Goal: Transaction & Acquisition: Register for event/course

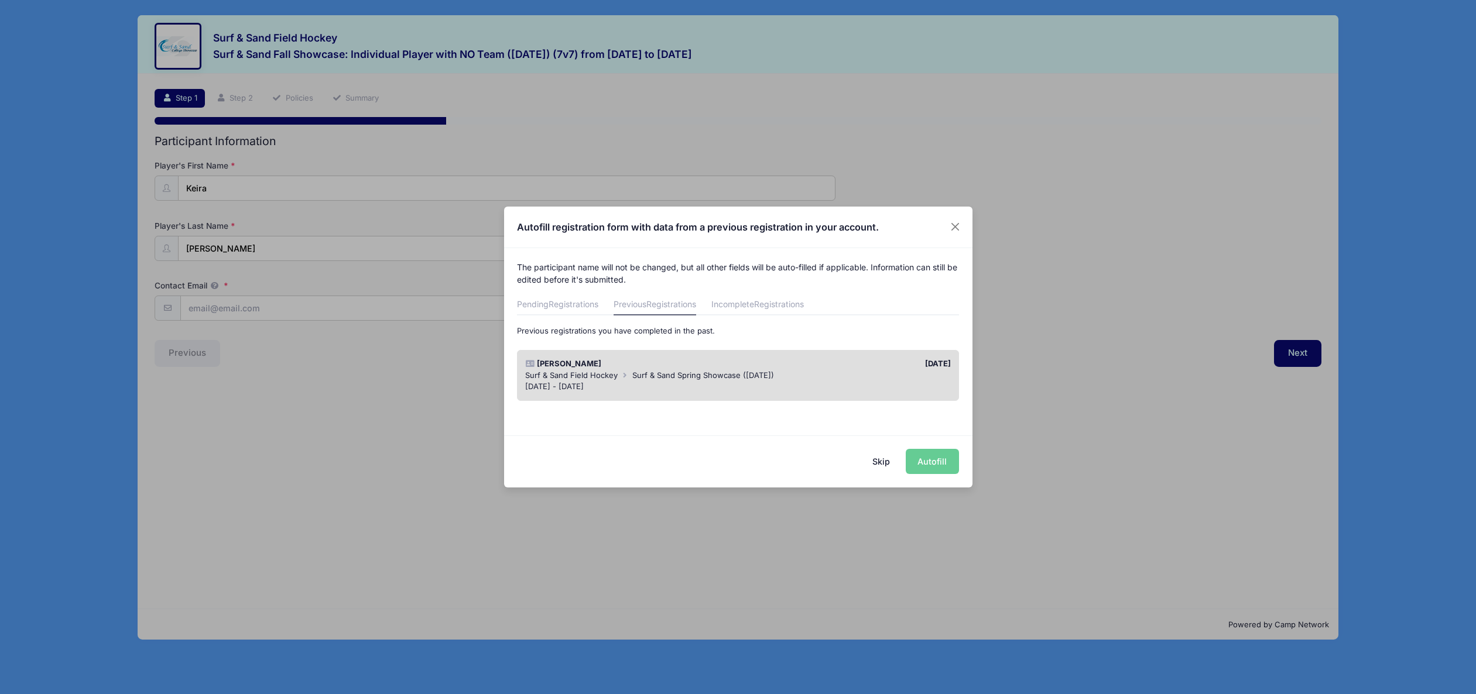
click at [924, 462] on div "Skip Autofill" at bounding box center [738, 461] width 468 height 52
click at [960, 230] on button "Close" at bounding box center [954, 227] width 21 height 21
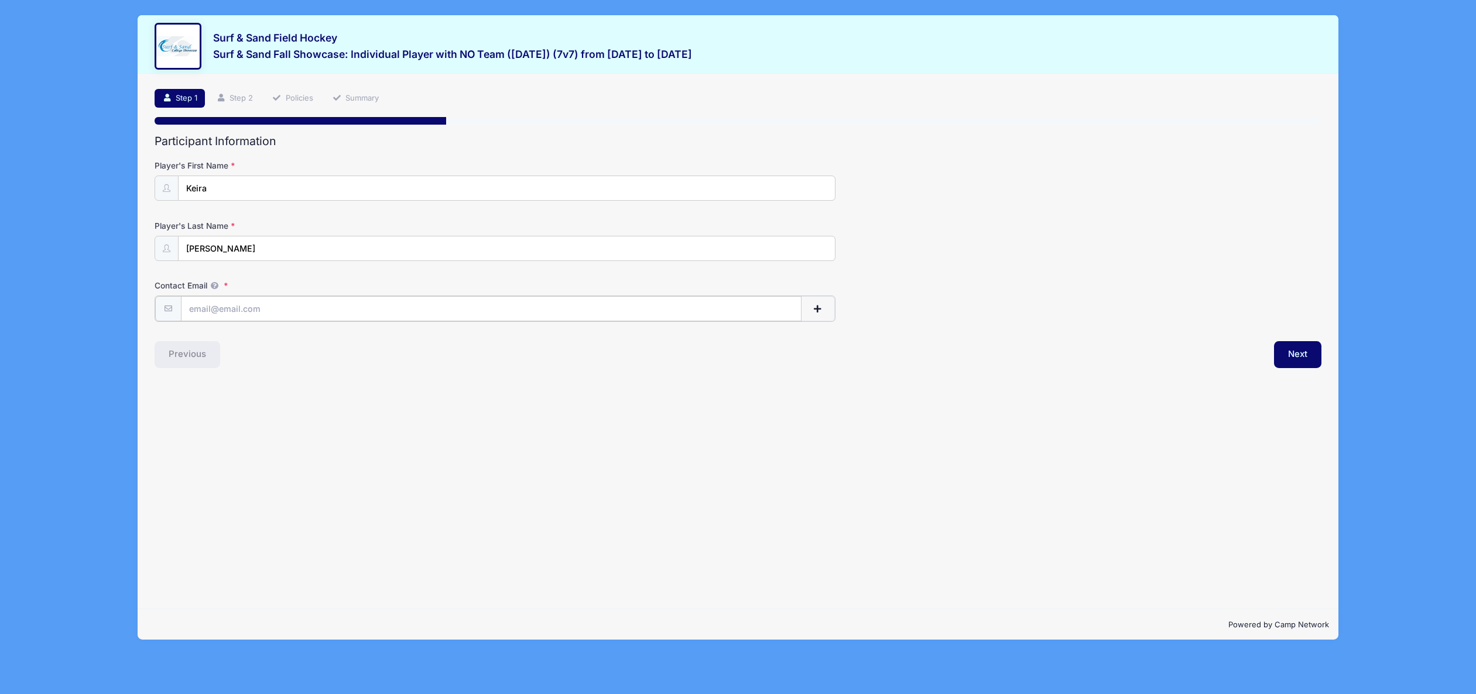
click at [292, 310] on input "Contact Email" at bounding box center [491, 308] width 620 height 25
type input "credd"
type input "[PERSON_NAME]"
type input "[EMAIL_ADDRESS][DOMAIN_NAME]"
click at [203, 191] on input "[PERSON_NAME]" at bounding box center [507, 188] width 656 height 25
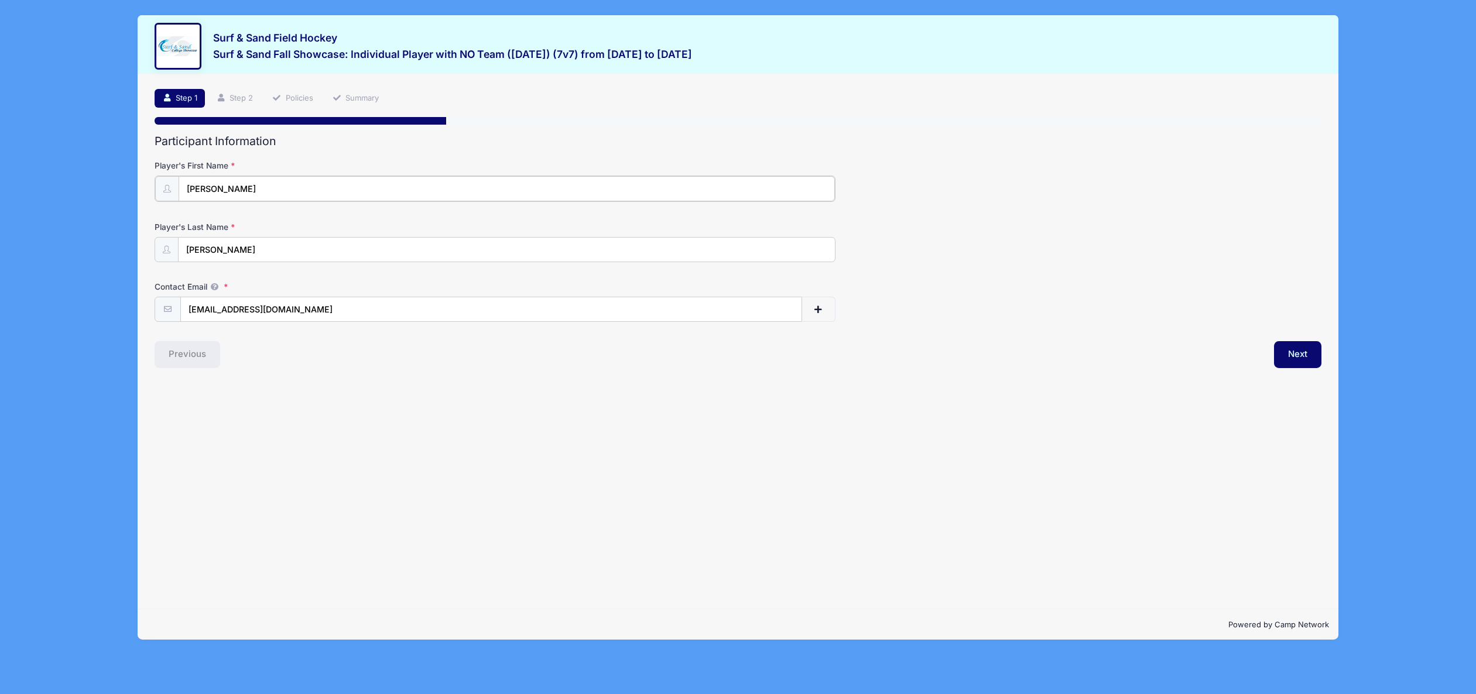
click at [203, 191] on input "[PERSON_NAME]" at bounding box center [507, 188] width 656 height 25
type input "Keira"
click at [313, 365] on div "Previous" at bounding box center [443, 353] width 589 height 27
click at [1279, 352] on button "Next" at bounding box center [1297, 353] width 47 height 27
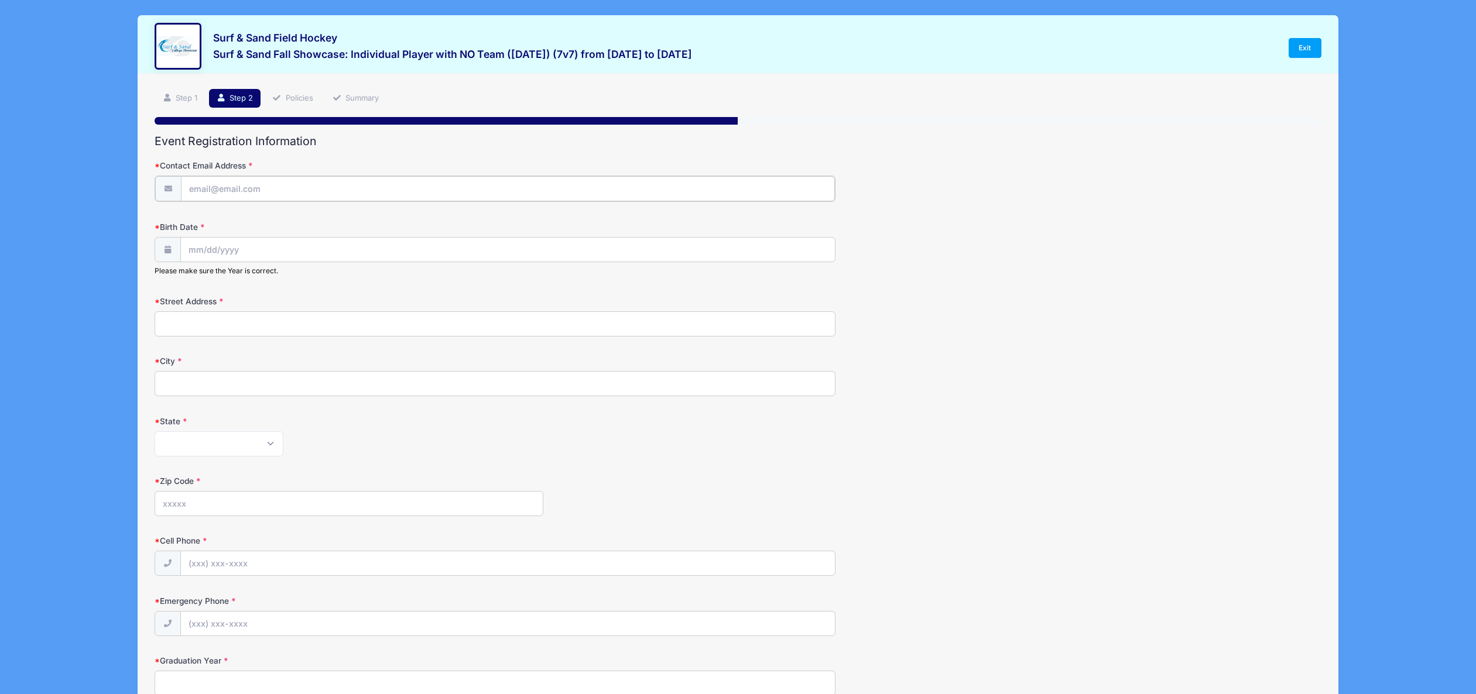
click at [241, 192] on input "Contact Email Address" at bounding box center [508, 188] width 654 height 25
type input "[EMAIL_ADDRESS][DOMAIN_NAME]"
type input "[STREET_ADDRESS]"
type input "N Massapequa"
select select "NY"
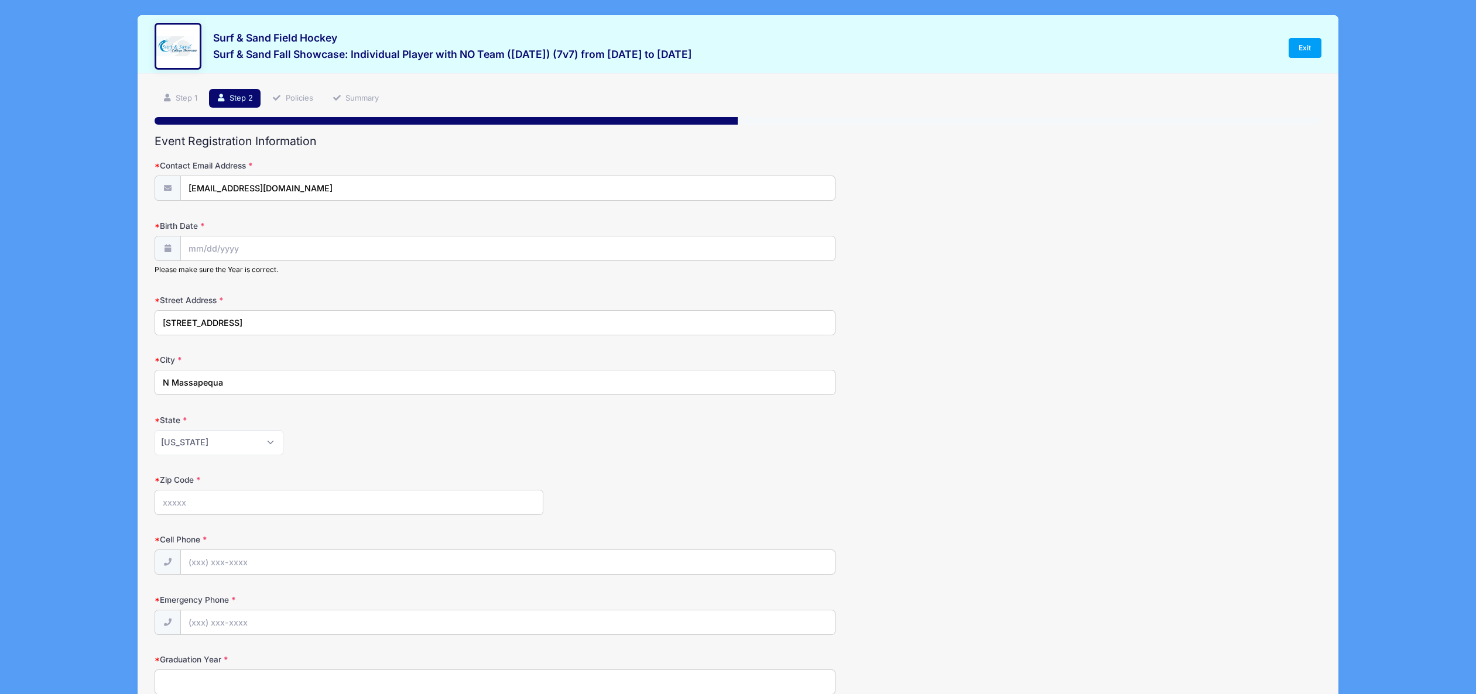
type input "11758"
type input "[PHONE_NUMBER]"
type input "5167990254"
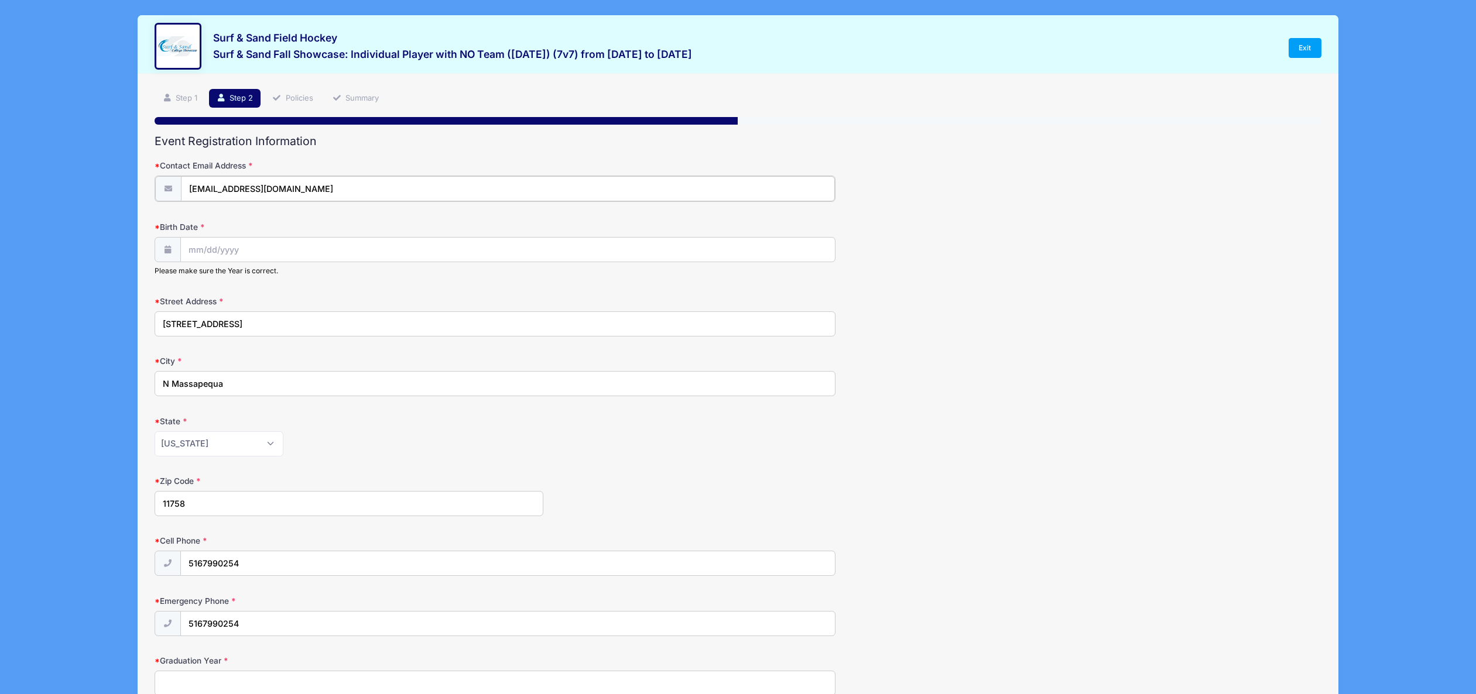
type input "11758"
click at [228, 249] on input "Birth Date" at bounding box center [508, 248] width 654 height 25
click at [355, 223] on label "Birth Date" at bounding box center [349, 226] width 389 height 12
click at [355, 236] on input "Birth Date" at bounding box center [508, 248] width 654 height 25
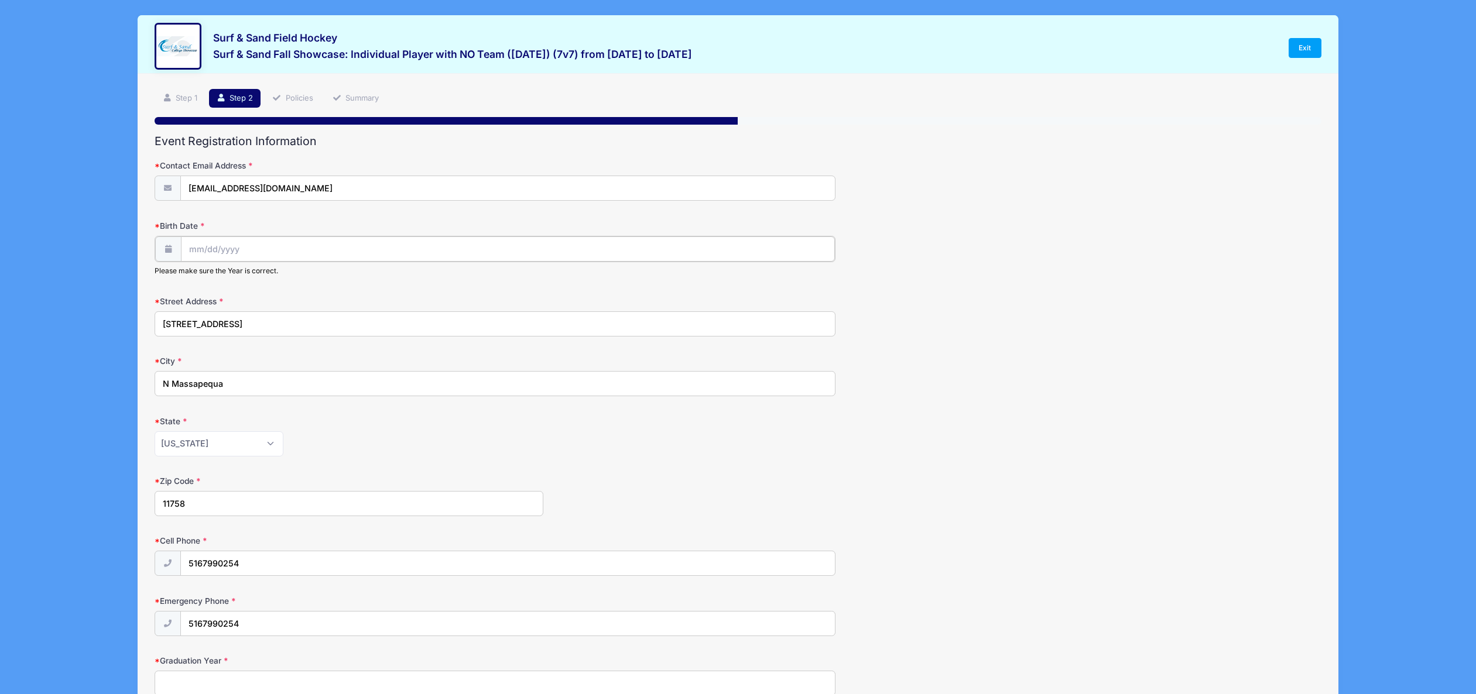
click at [215, 251] on input "Birth Date" at bounding box center [508, 248] width 654 height 25
click at [298, 279] on input "2025" at bounding box center [291, 279] width 38 height 18
click at [304, 275] on span at bounding box center [305, 274] width 8 height 9
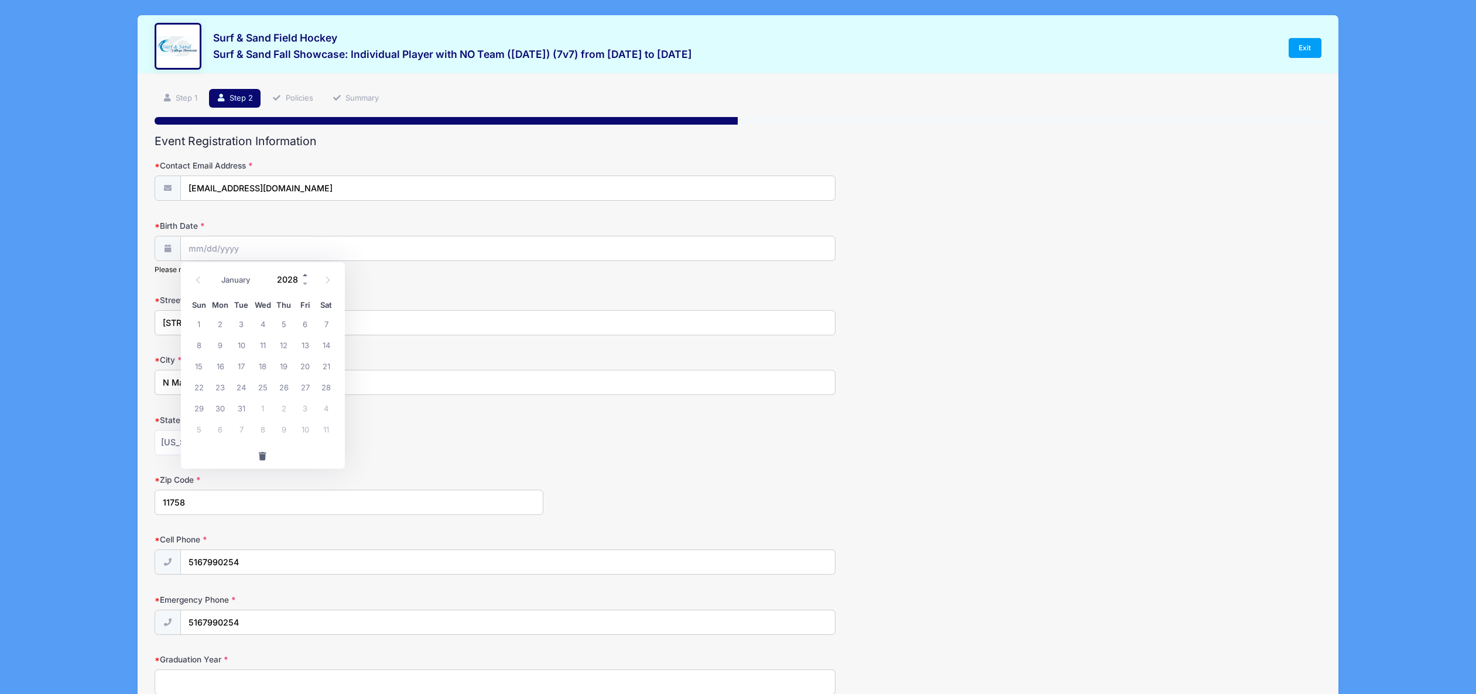
click at [304, 275] on span at bounding box center [305, 274] width 8 height 9
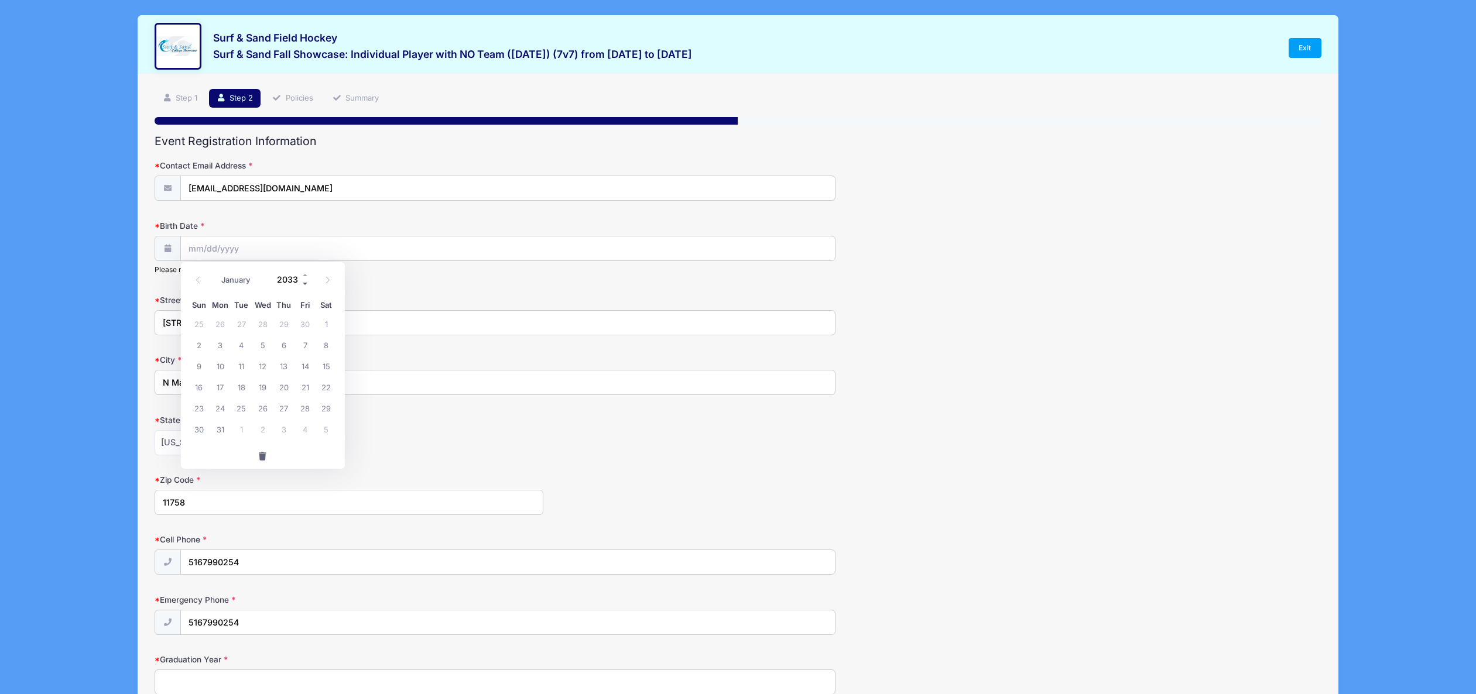
click at [304, 282] on span at bounding box center [305, 283] width 8 height 9
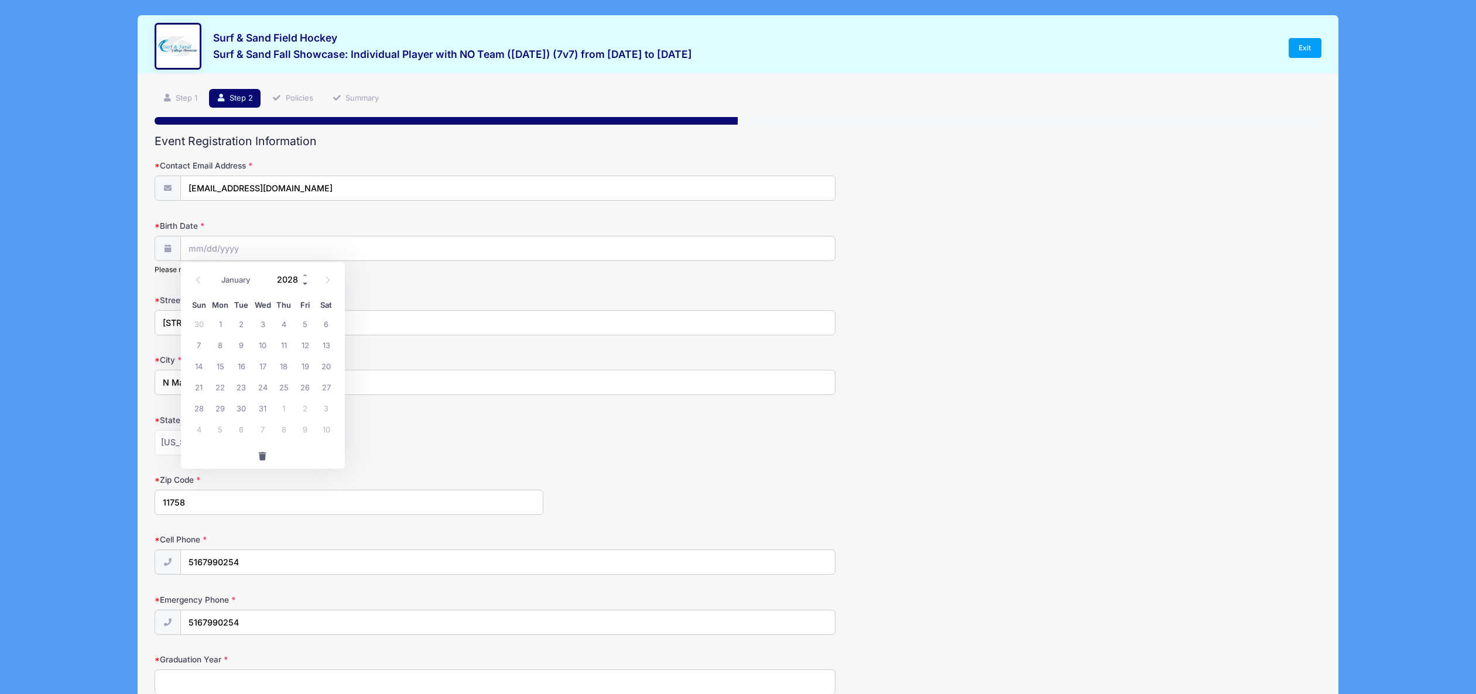
click at [304, 282] on span at bounding box center [305, 283] width 8 height 9
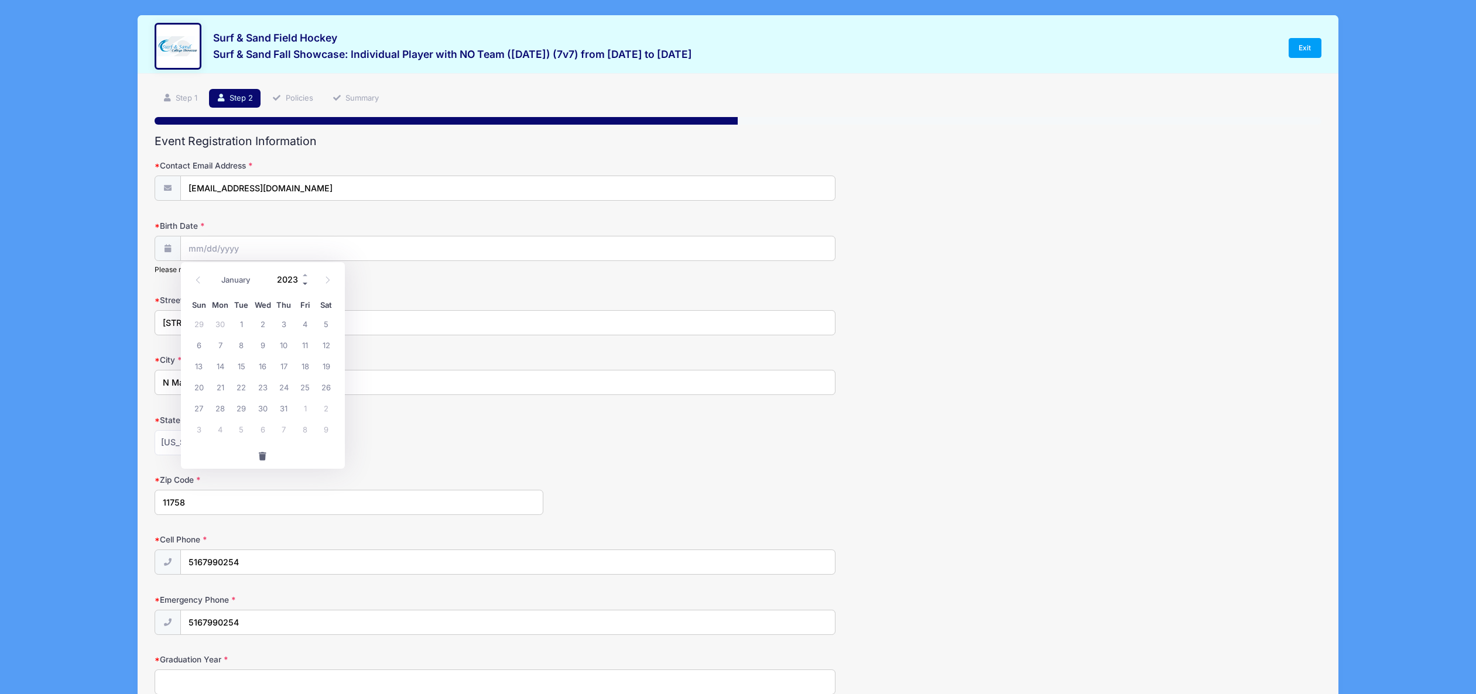
click at [304, 282] on span at bounding box center [305, 283] width 8 height 9
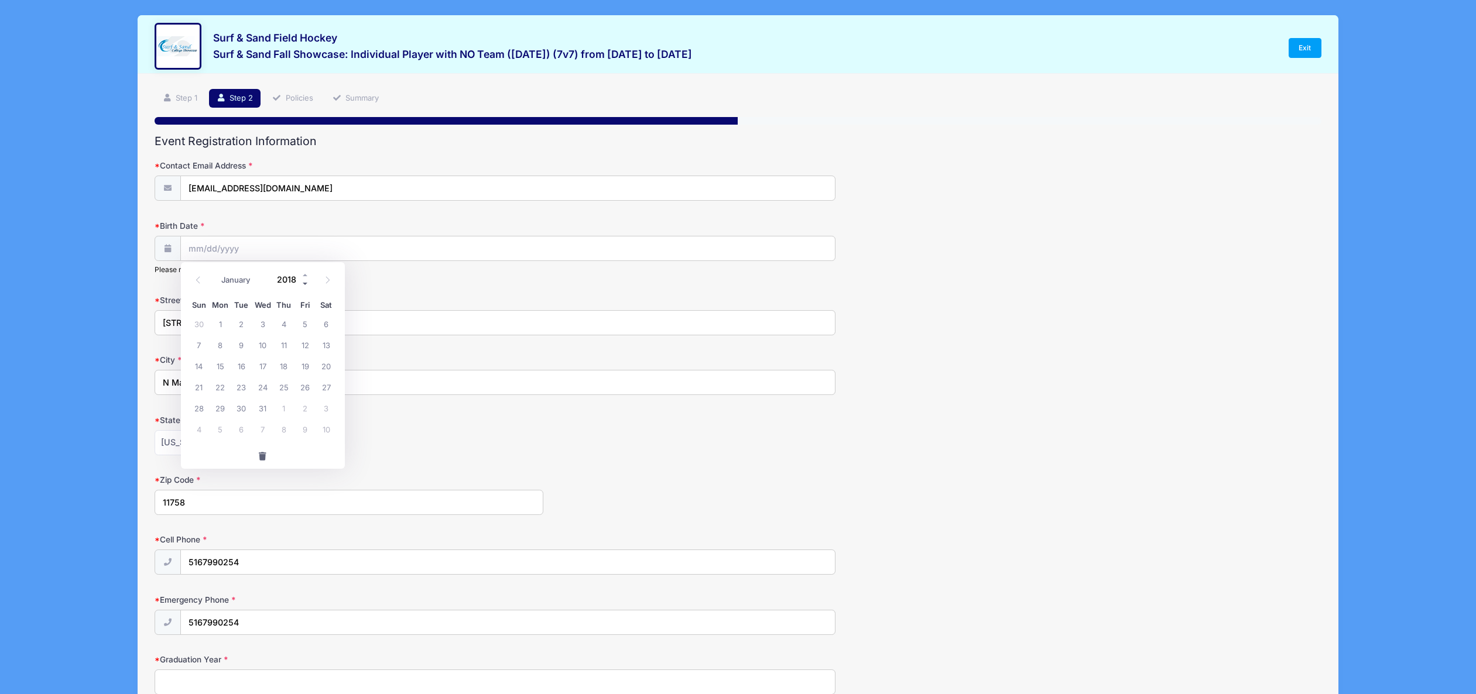
click at [304, 282] on span at bounding box center [305, 283] width 8 height 9
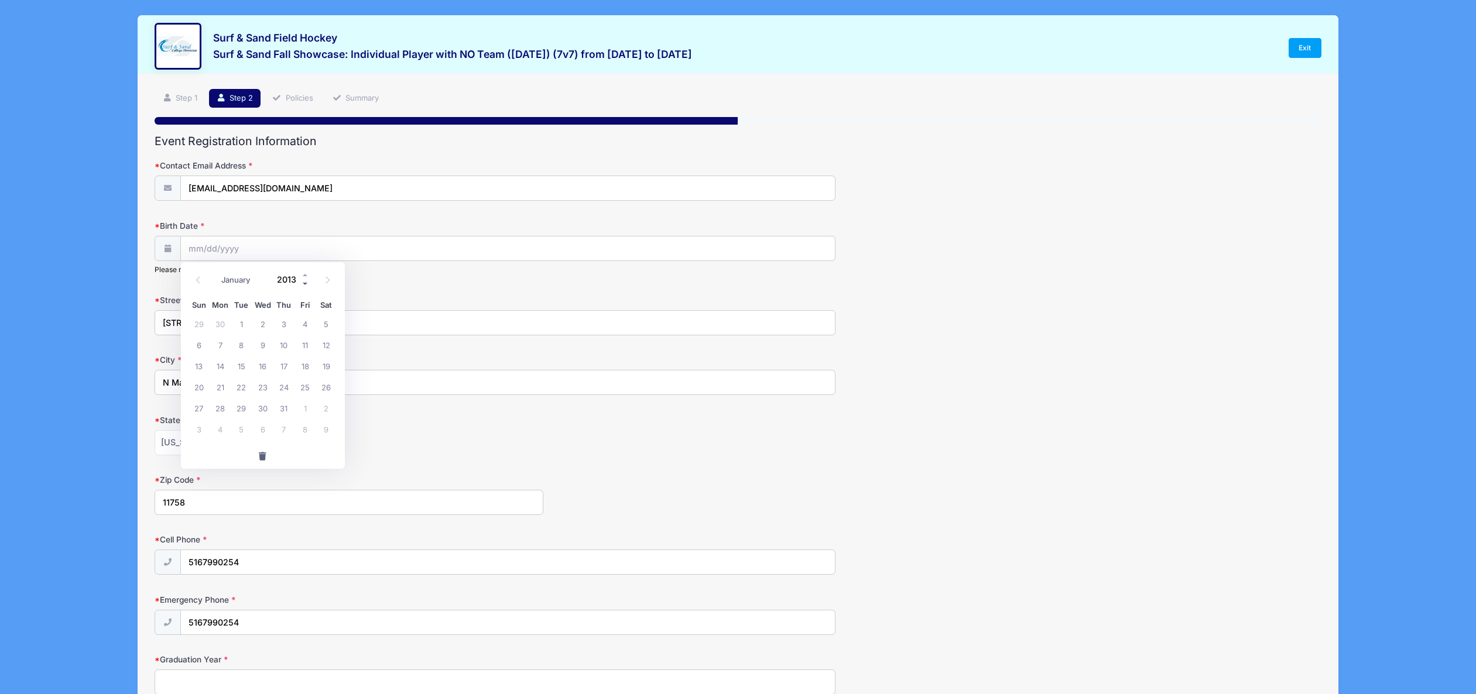
click at [304, 282] on span at bounding box center [305, 283] width 8 height 9
type input "2009"
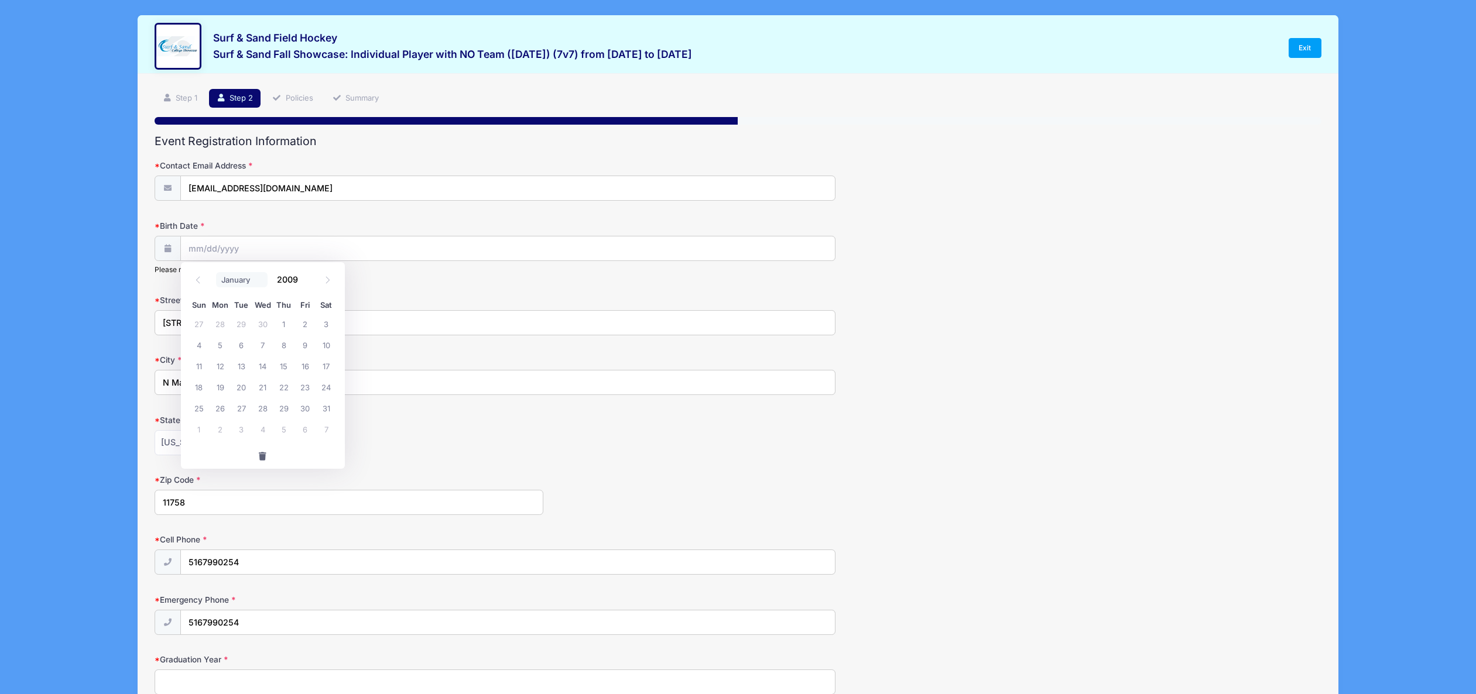
select select "0"
click option "January" at bounding box center [0, 0] width 0 height 0
click at [303, 388] on span "23" at bounding box center [304, 386] width 21 height 21
type input "[DATE]"
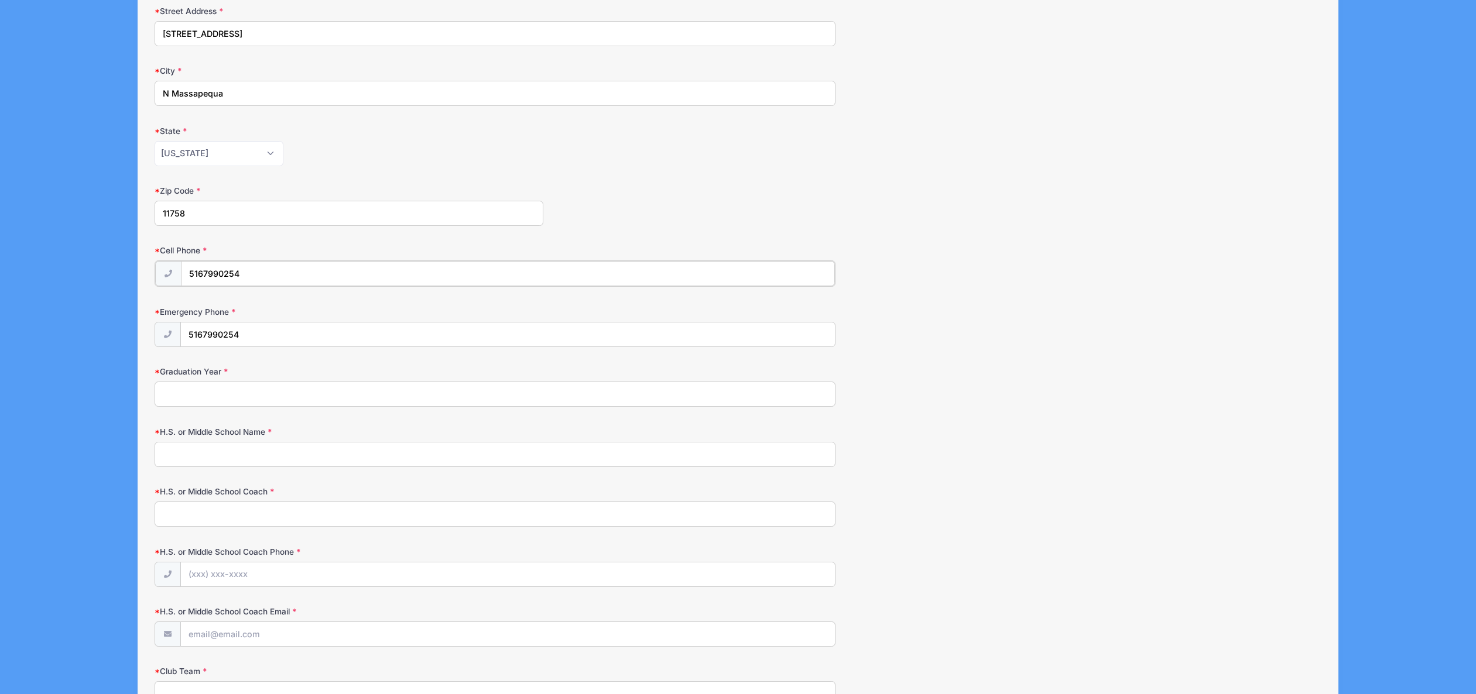
scroll to position [288, 0]
drag, startPoint x: 221, startPoint y: 270, endPoint x: 164, endPoint y: 267, distance: 57.4
click at [181, 267] on input "5167990254" at bounding box center [508, 274] width 654 height 25
type input "[PHONE_NUMBER]"
click at [198, 393] on input "Graduation Year" at bounding box center [495, 394] width 680 height 25
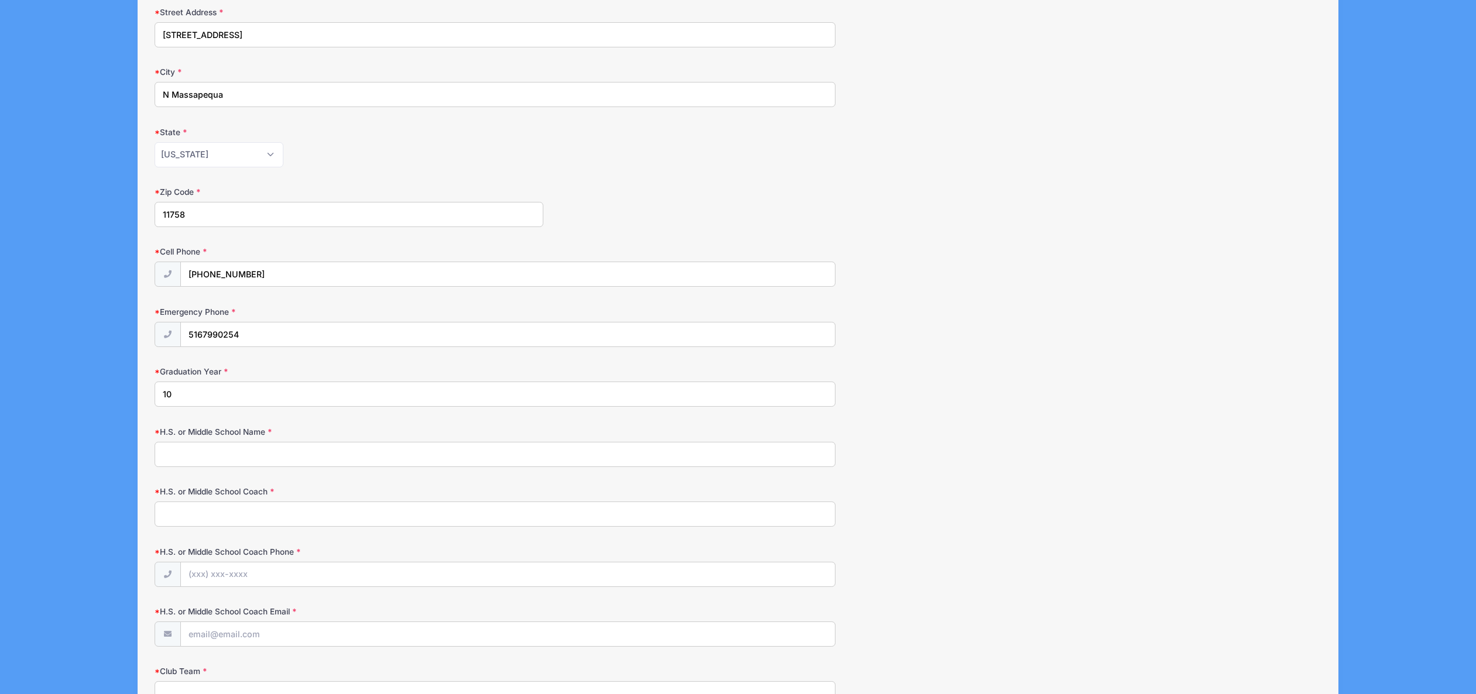
type input "1"
type input "2027"
click at [197, 463] on input "H.S. or Middle School Name" at bounding box center [495, 454] width 680 height 25
type input "[GEOGRAPHIC_DATA]"
type input "[PERSON_NAME]"
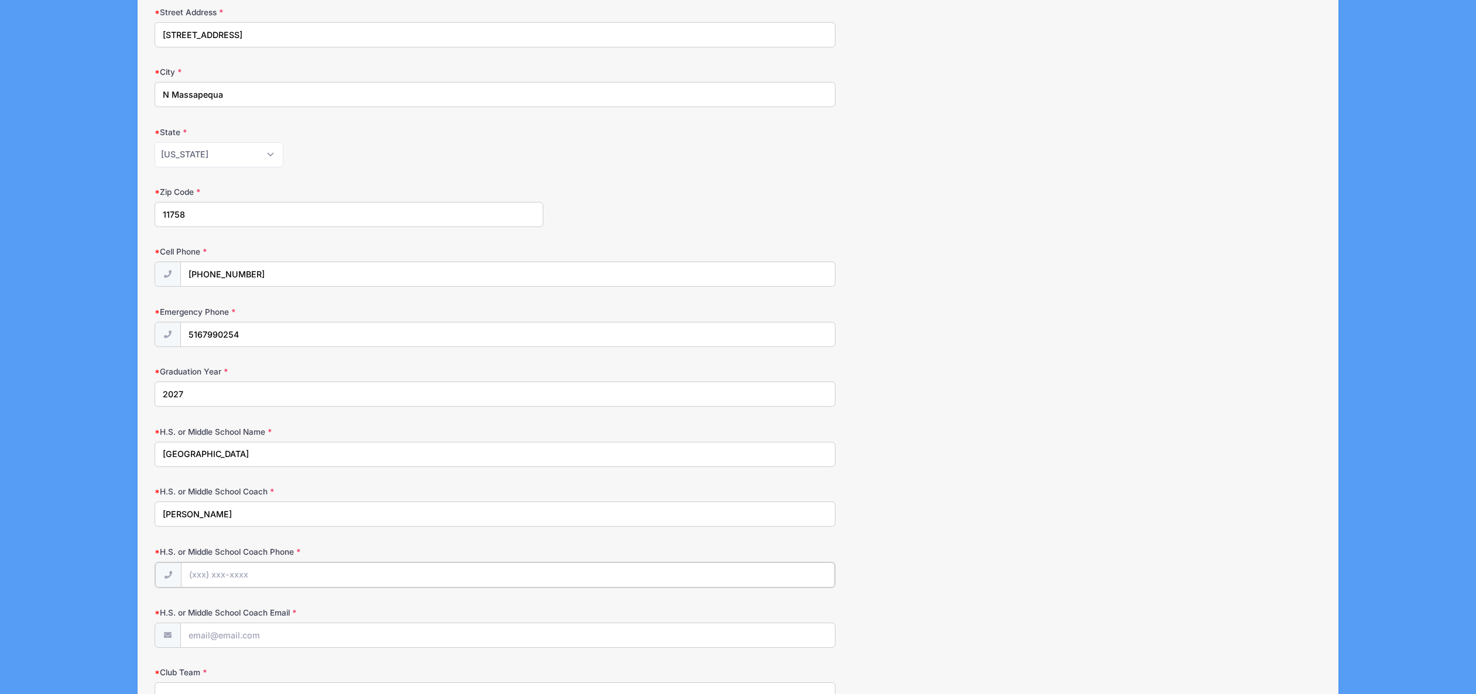
type input "`"
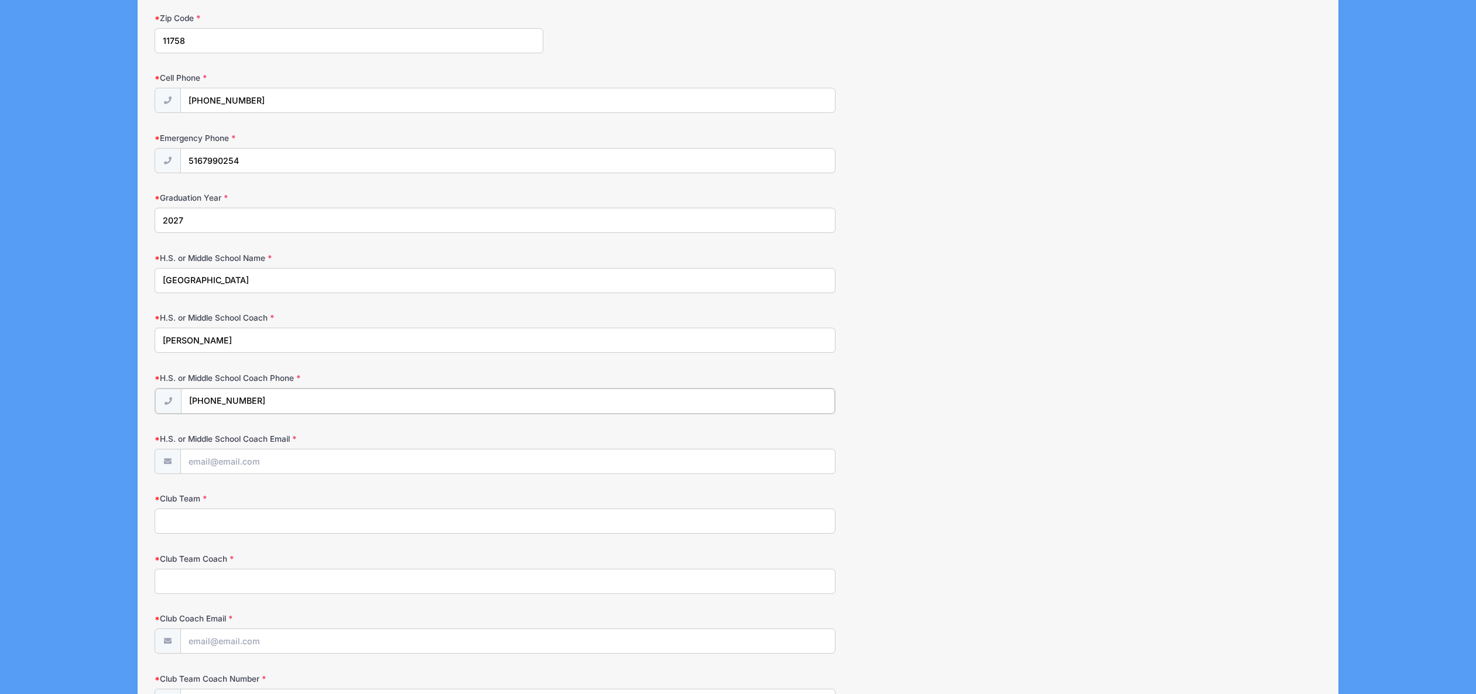
scroll to position [465, 0]
type input "[PHONE_NUMBER]"
click at [209, 524] on input "Club Team" at bounding box center [495, 517] width 680 height 25
type input "Dynasty"
type input "[PERSON_NAME]"
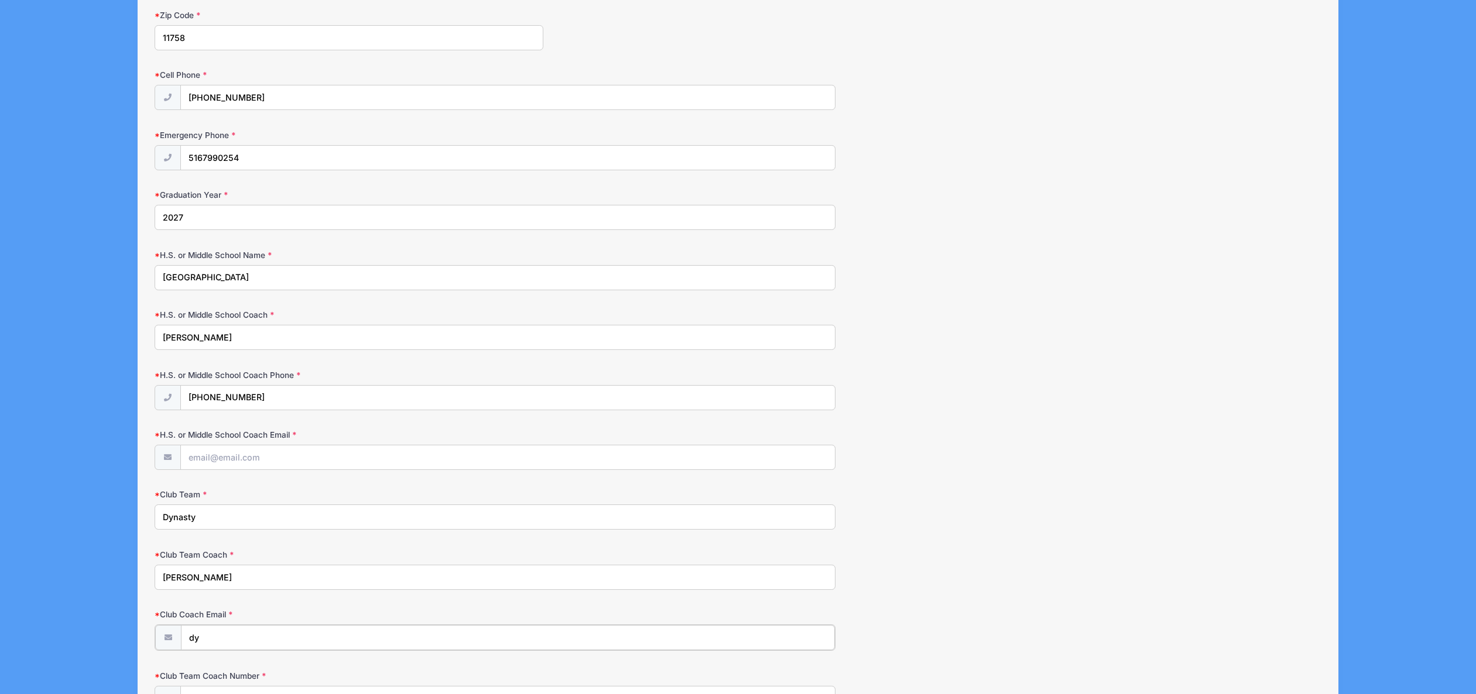
type input "d"
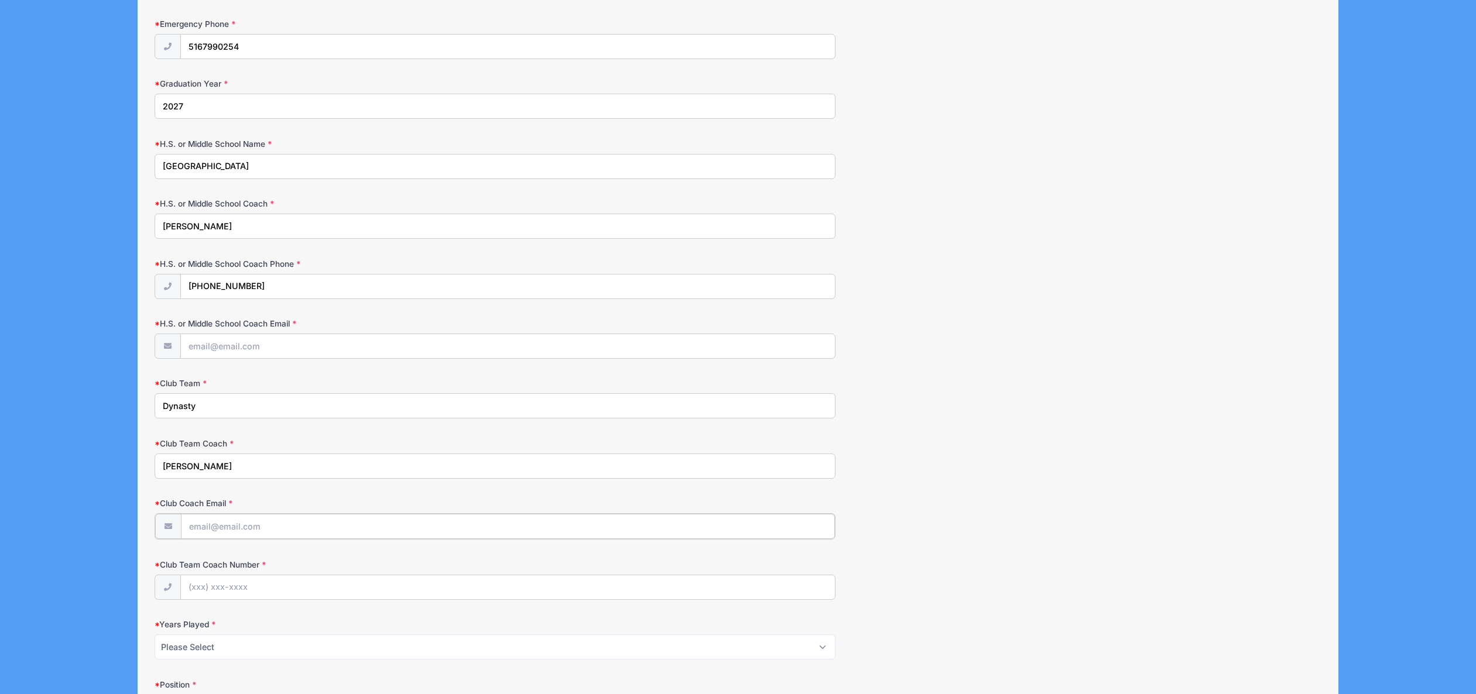
scroll to position [633, 0]
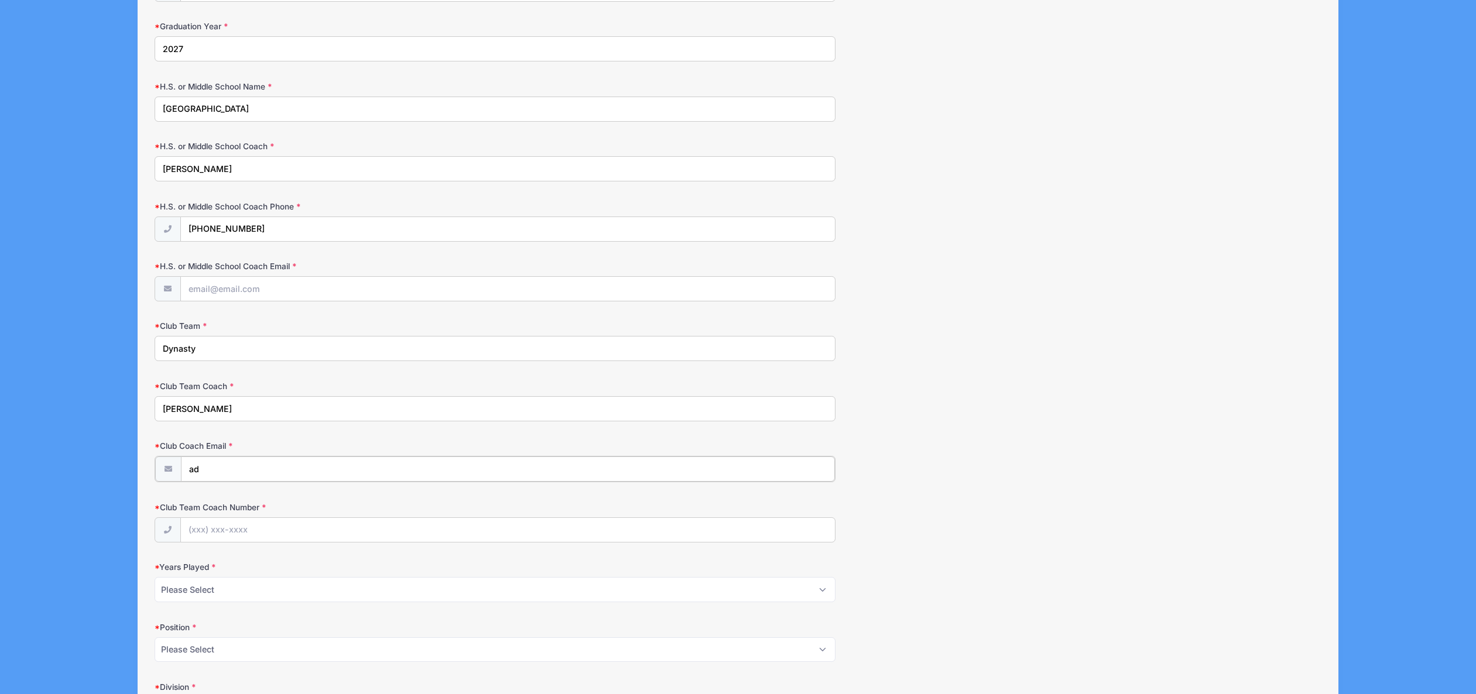
type input "ad"
click at [155, 576] on select "Please Select 1 2 3 4 5 6 7 8 9 10+" at bounding box center [495, 588] width 680 height 25
select select "8"
click option "8" at bounding box center [0, 0] width 0 height 0
click at [155, 636] on select "Please Select Forward Midfielder Fullback Goalie" at bounding box center [495, 648] width 680 height 25
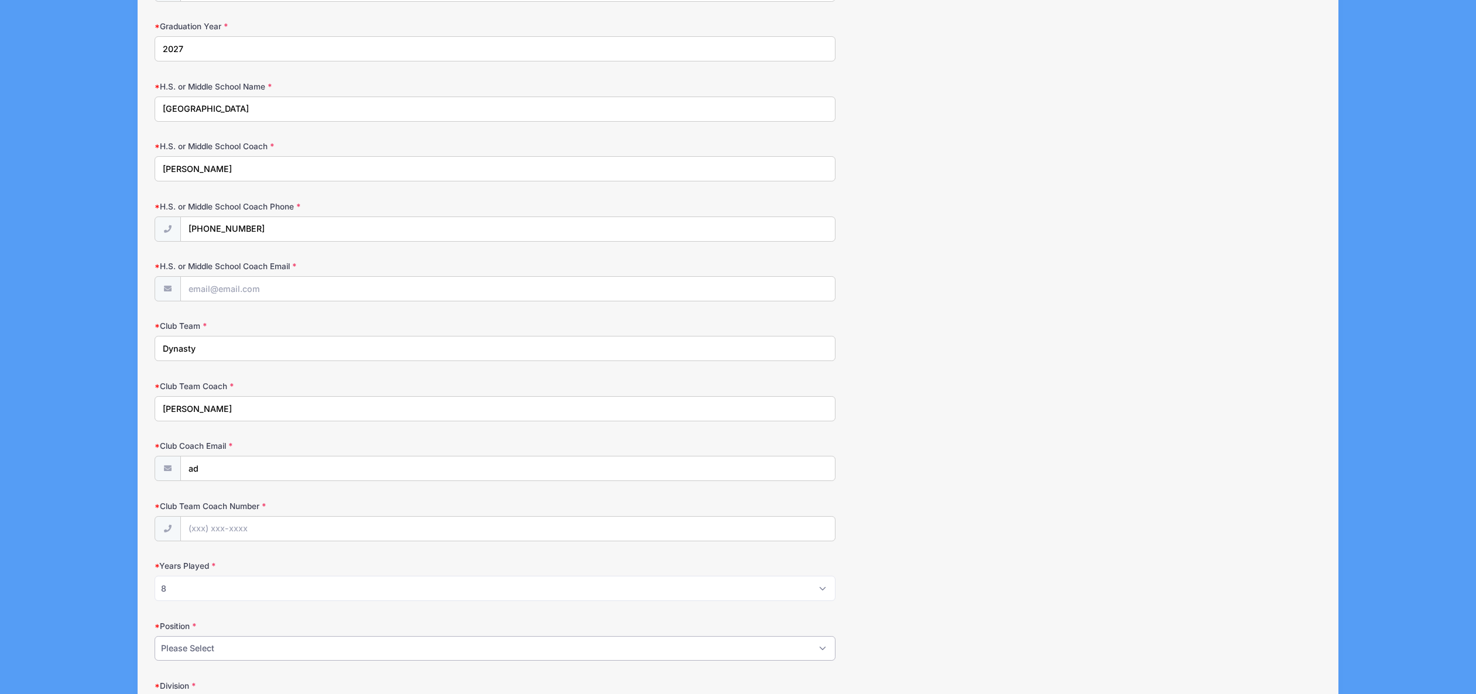
select select "Midfielder"
click option "Midfielder" at bounding box center [0, 0] width 0 height 0
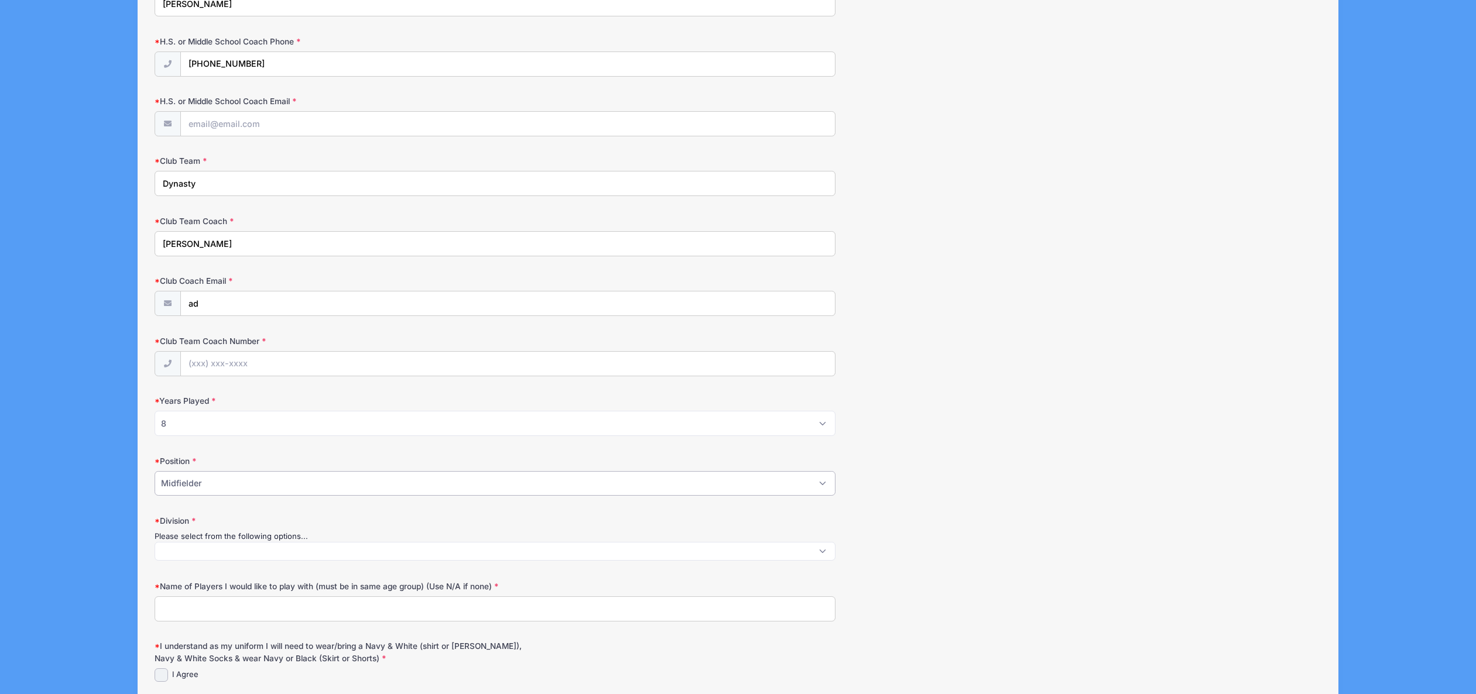
scroll to position [800, 0]
click at [241, 553] on span at bounding box center [495, 550] width 680 height 19
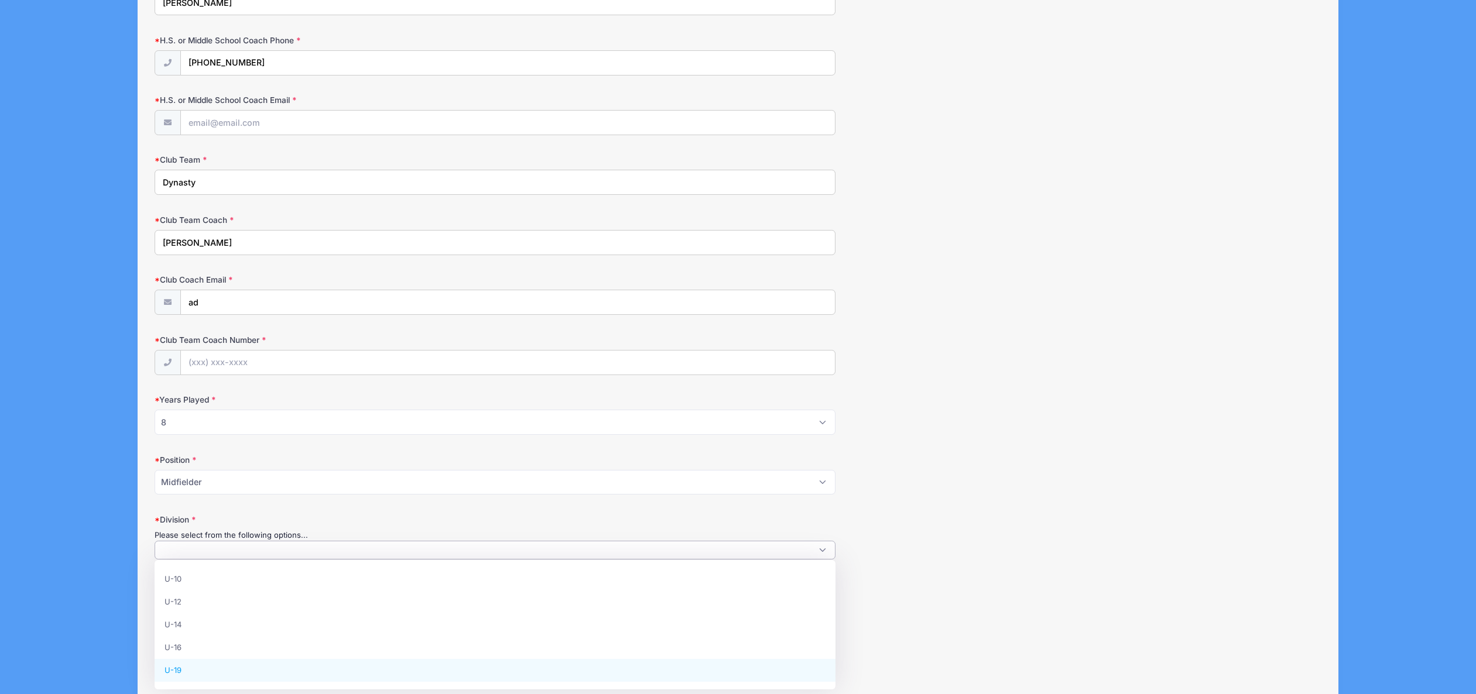
select select "U-19"
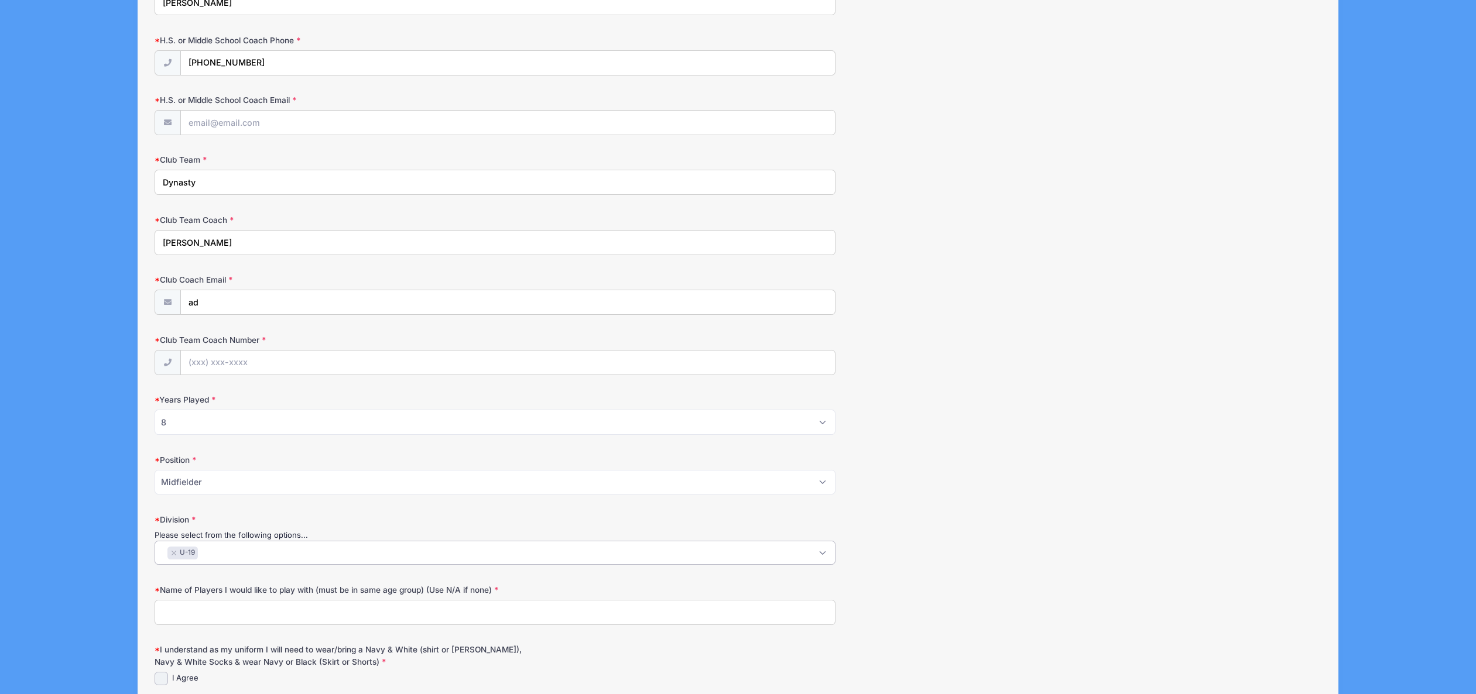
scroll to position [50, 0]
click at [226, 616] on input "Name of Players I would like to play with (must be in same age group) (Use N/A …" at bounding box center [495, 612] width 680 height 25
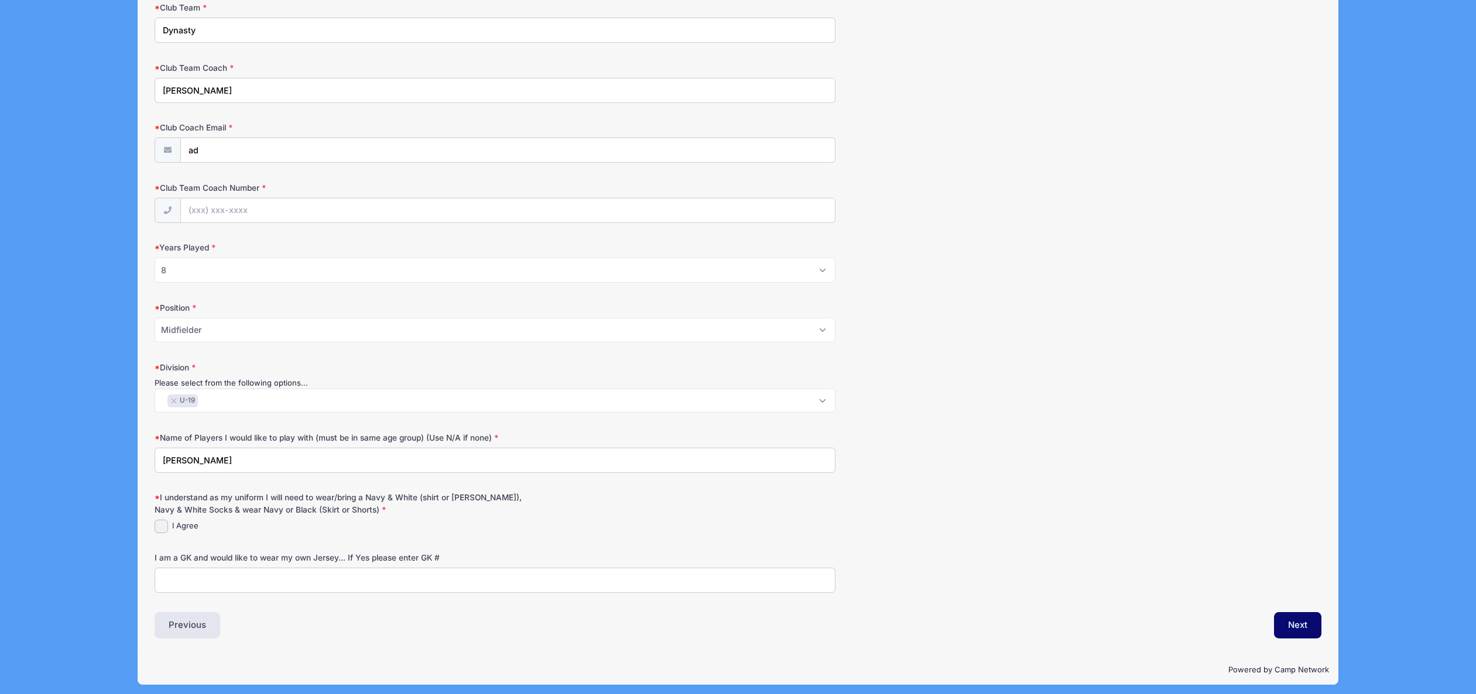
scroll to position [951, 0]
type input "[PERSON_NAME]"
click at [163, 524] on input "I Agree" at bounding box center [161, 526] width 13 height 13
checkbox input "true"
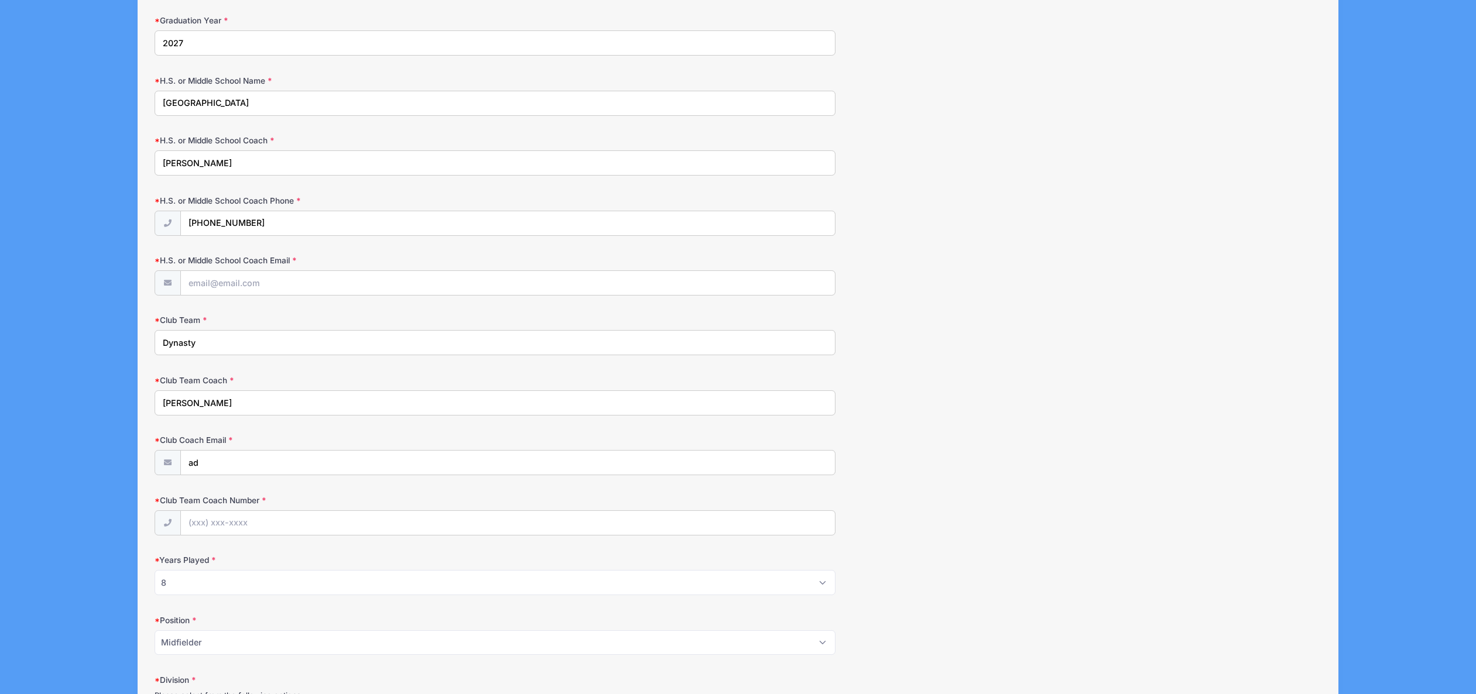
scroll to position [639, 0]
drag, startPoint x: 222, startPoint y: 465, endPoint x: 175, endPoint y: 464, distance: 47.4
click at [181, 464] on input "ad" at bounding box center [508, 463] width 654 height 25
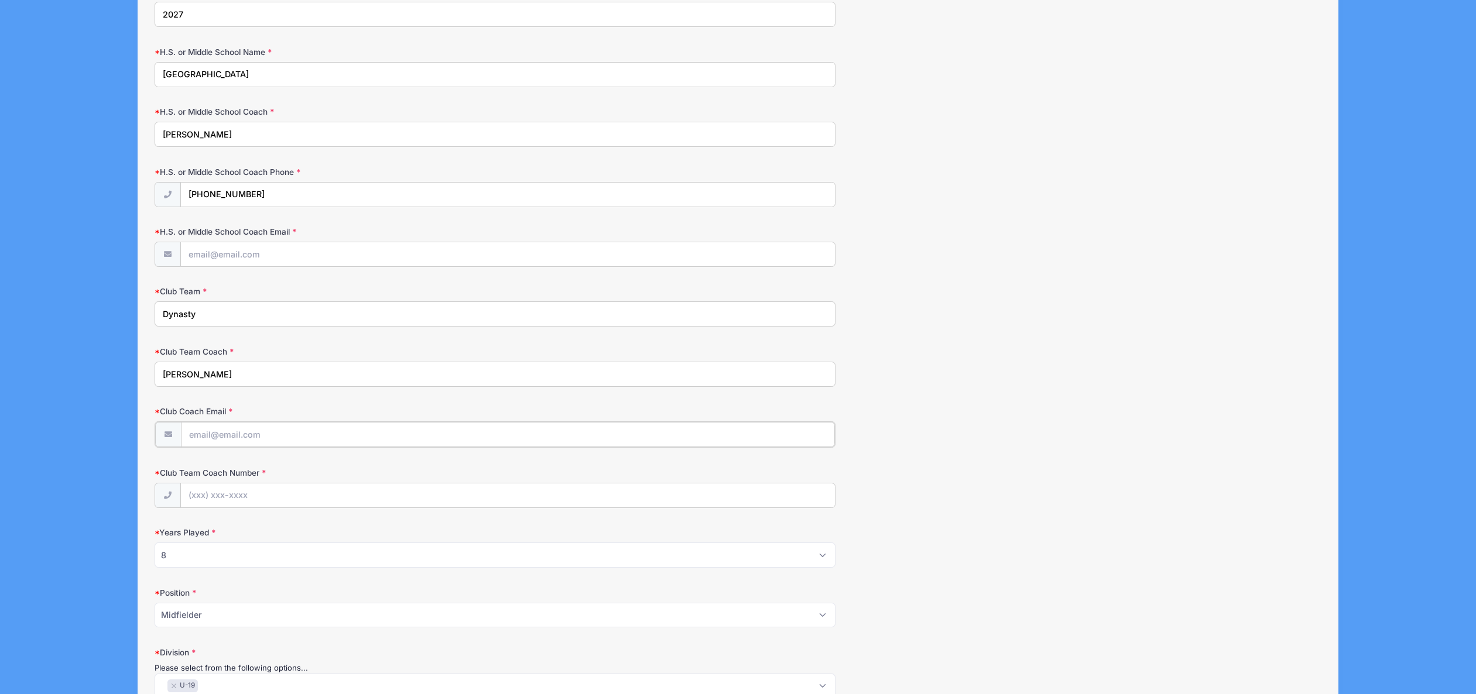
scroll to position [669, 0]
paste input "[EMAIL_ADDRESS][DOMAIN_NAME]"
type input "[EMAIL_ADDRESS][DOMAIN_NAME]"
click at [219, 494] on input "Club Team Coach Number" at bounding box center [508, 493] width 654 height 25
type input "(6"
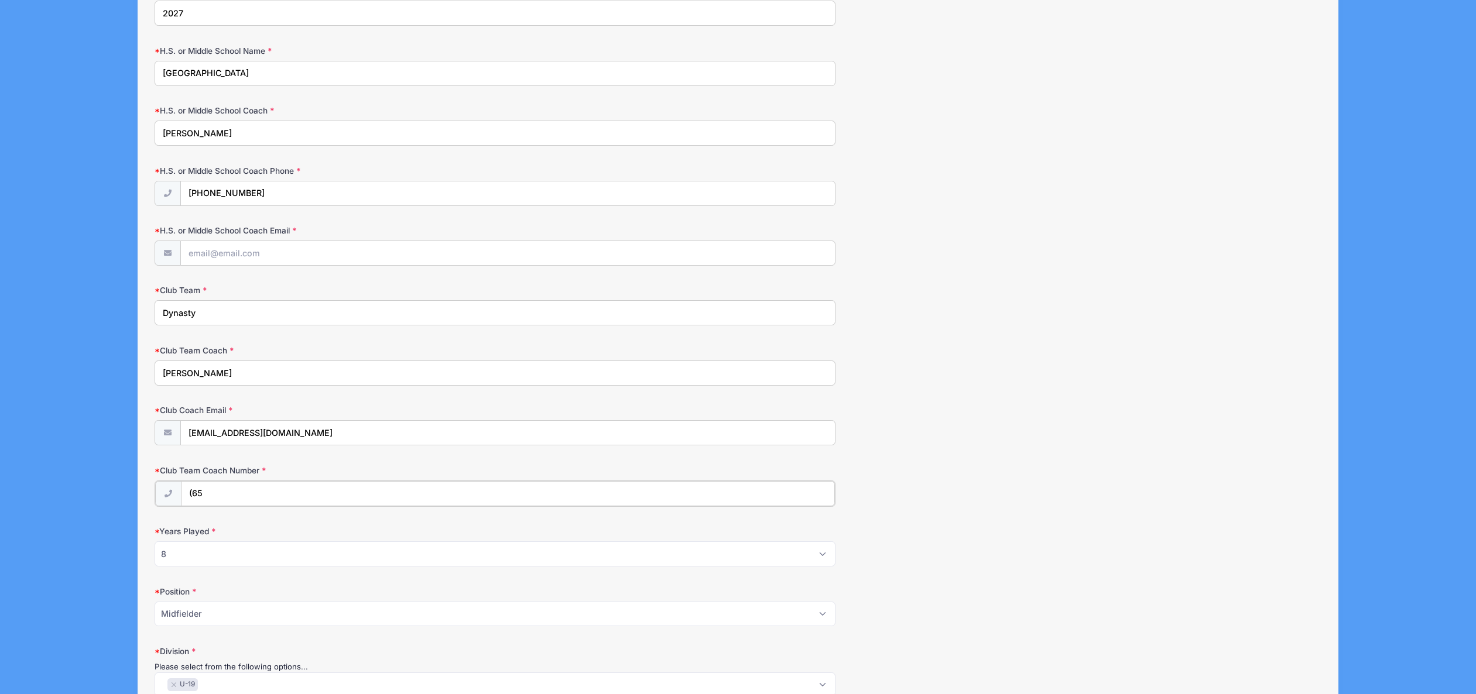
type input "(6"
type input "[PHONE_NUMBER]"
click at [394, 417] on div "Club Coach Email [EMAIL_ADDRESS][DOMAIN_NAME]" at bounding box center [738, 424] width 1166 height 41
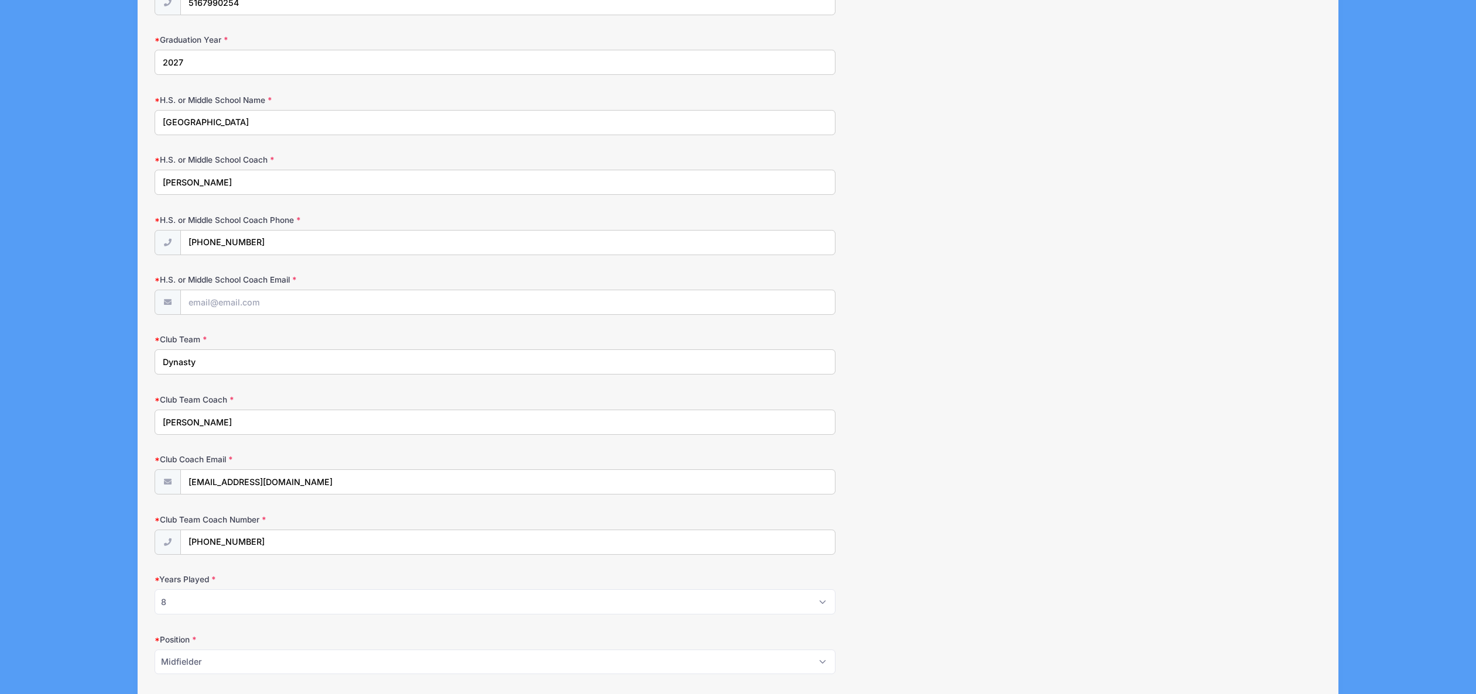
scroll to position [621, 0]
click at [253, 301] on input "H.S. or Middle School Coach Email" at bounding box center [508, 301] width 654 height 25
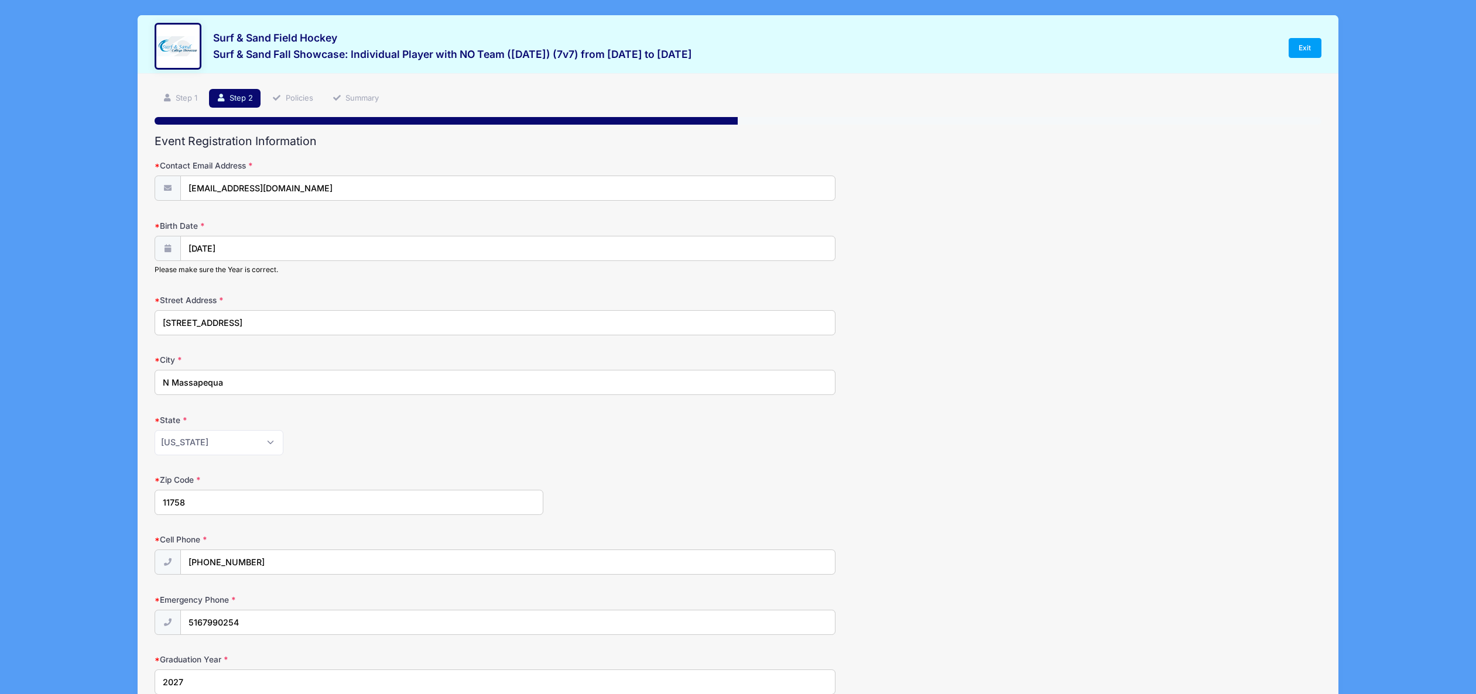
scroll to position [959, 0]
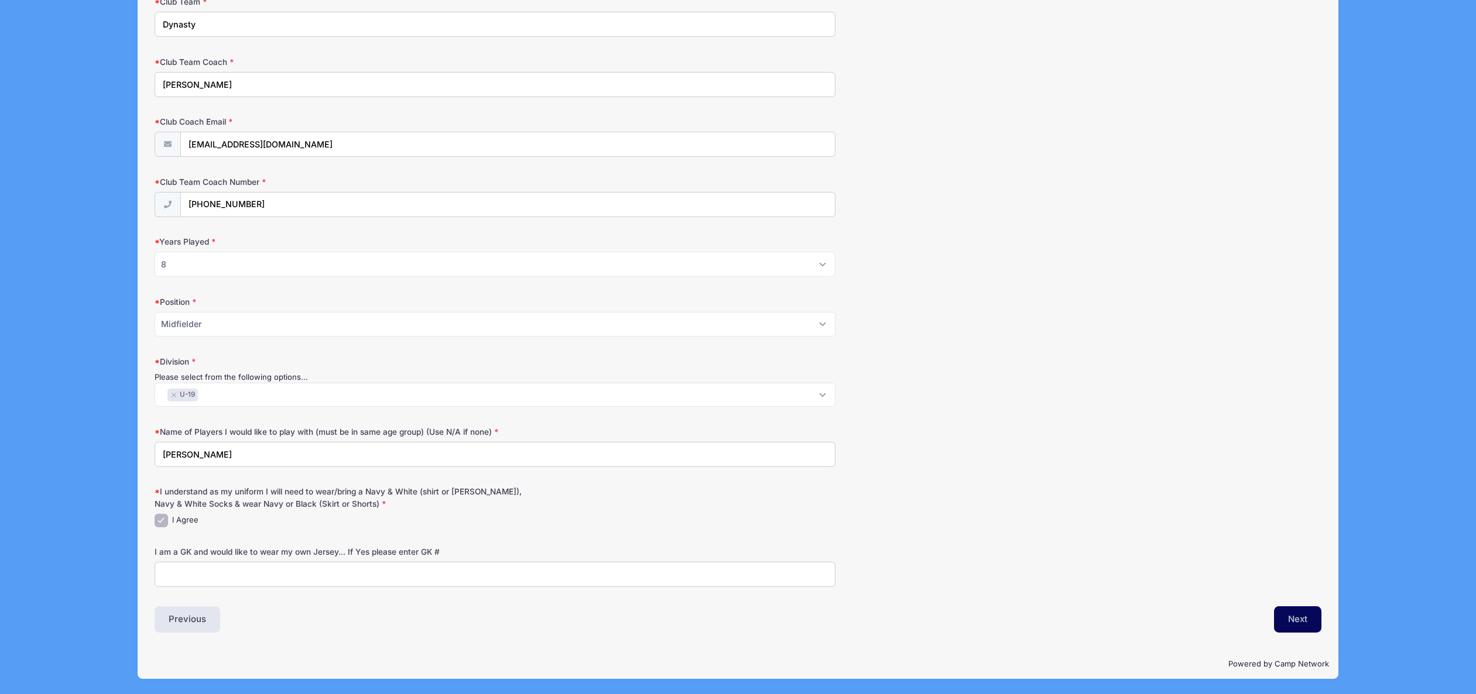
type input "[EMAIL_ADDRESS][DOMAIN_NAME]"
click at [1298, 618] on button "Next" at bounding box center [1297, 619] width 47 height 27
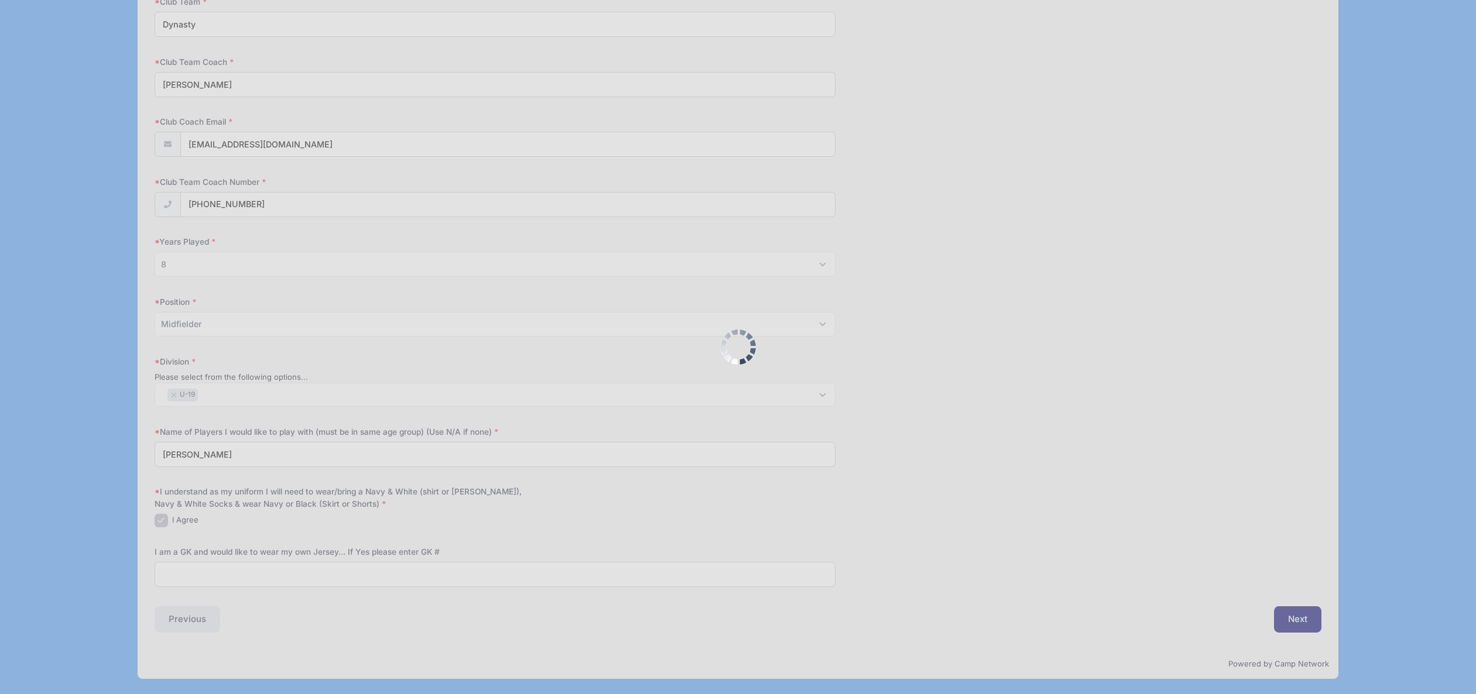
scroll to position [0, 0]
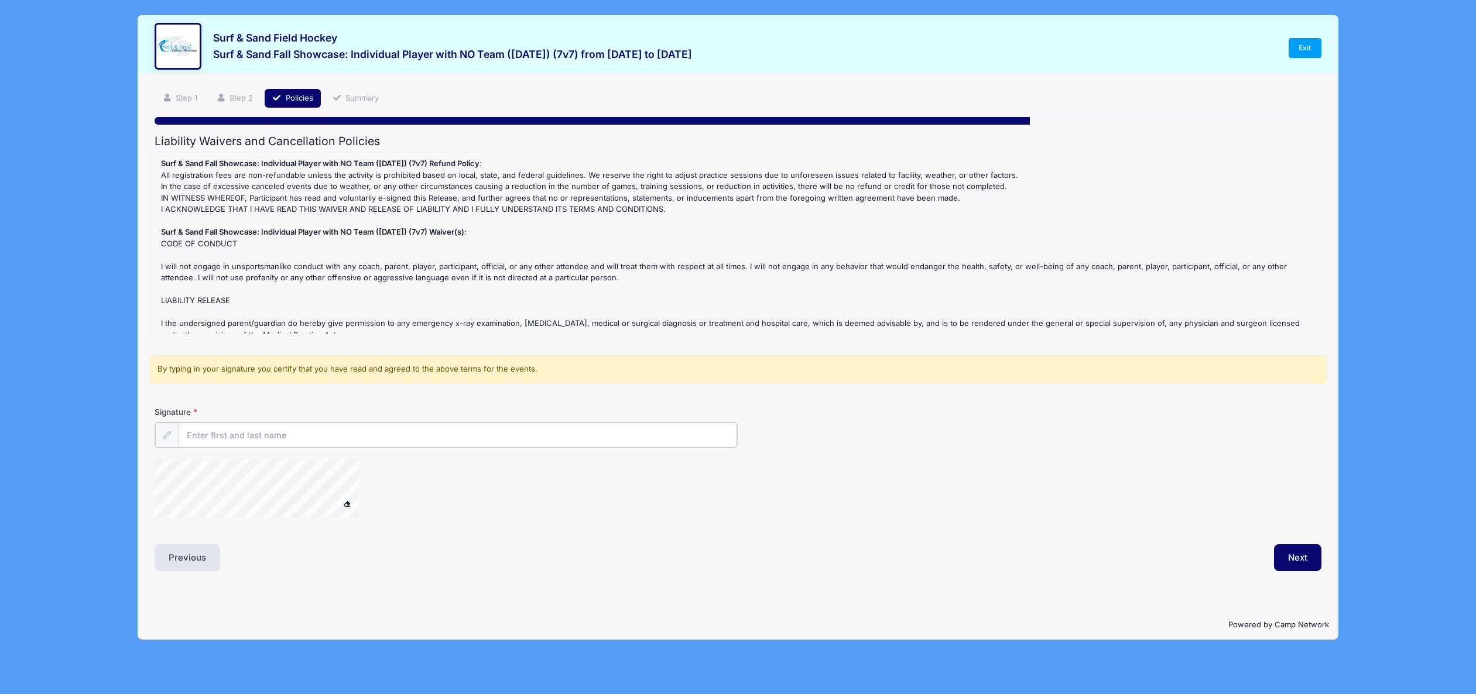
click at [290, 435] on input "Signature" at bounding box center [458, 435] width 558 height 25
type input "L"
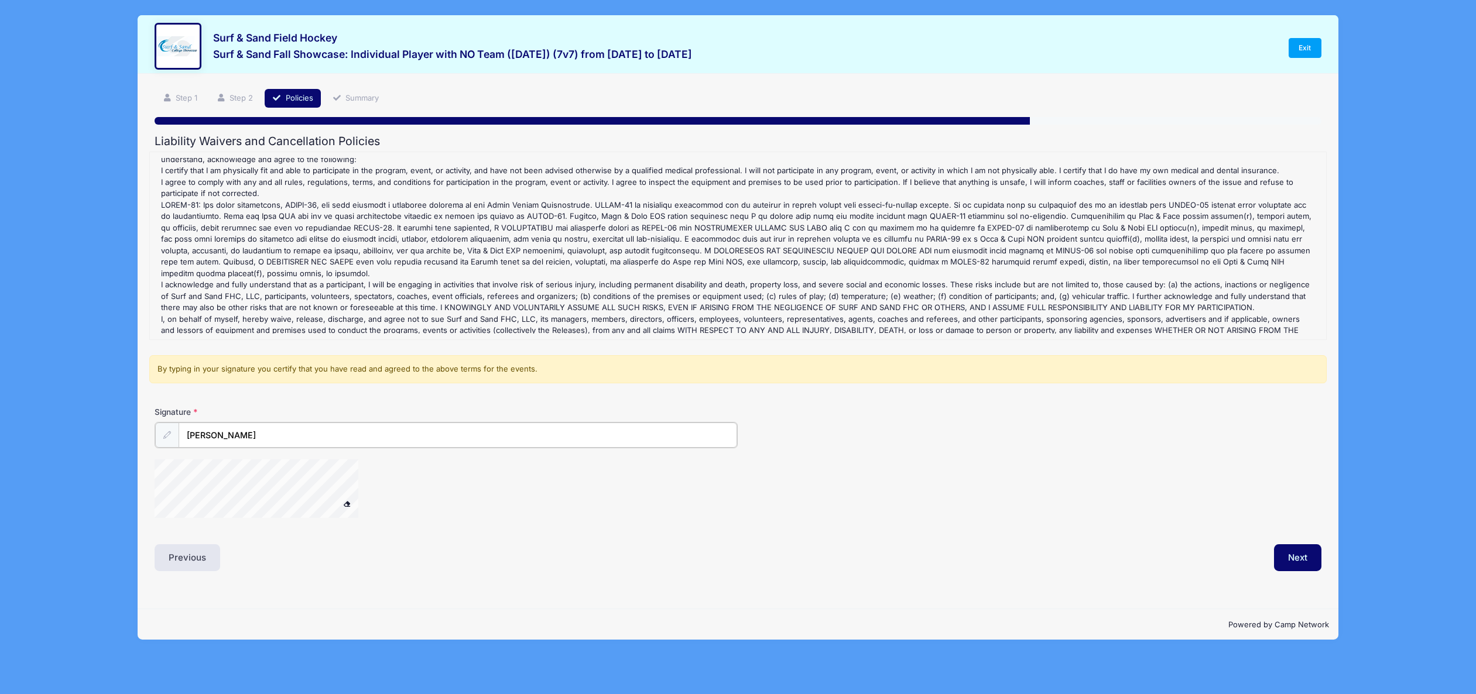
scroll to position [315, 0]
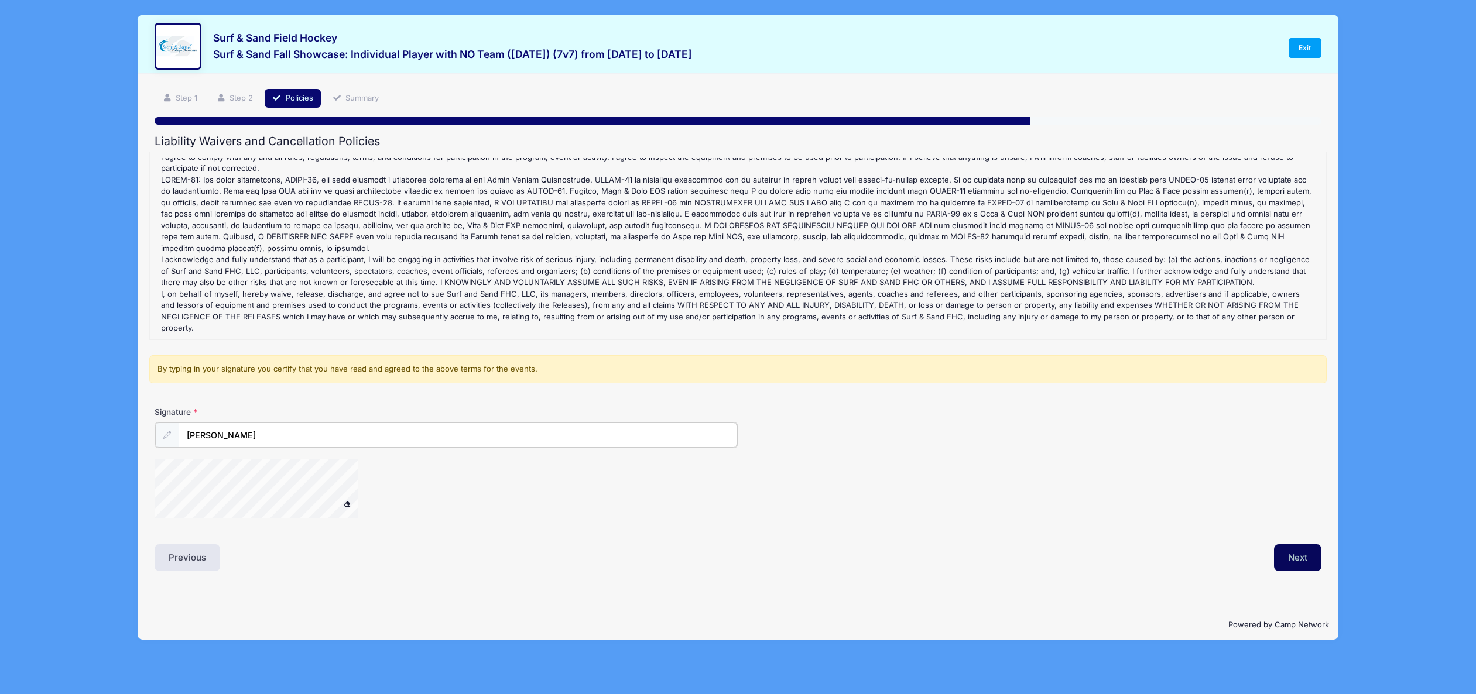
type input "[PERSON_NAME]"
click at [1288, 561] on button "Next" at bounding box center [1297, 556] width 47 height 27
click at [338, 502] on div at bounding box center [272, 489] width 234 height 62
click at [1299, 561] on button "Next" at bounding box center [1297, 556] width 47 height 27
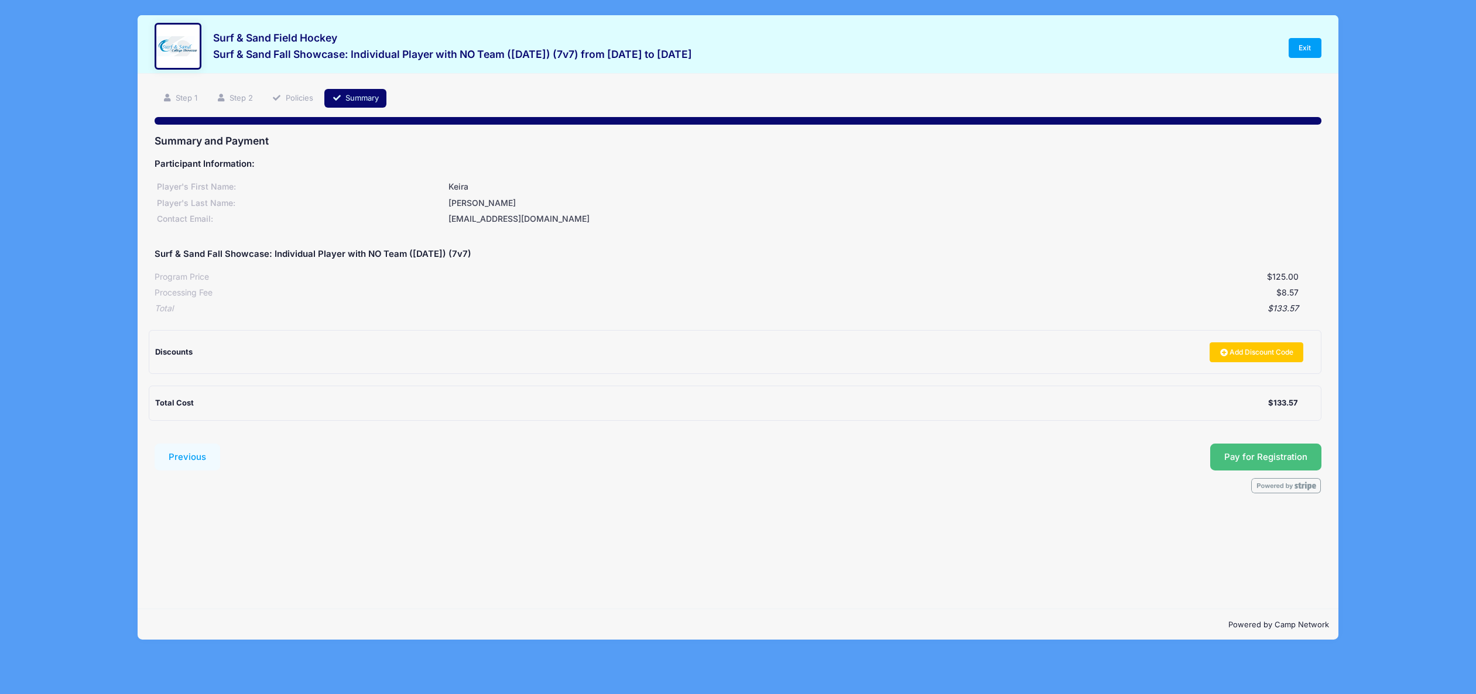
click at [1255, 458] on button "Pay for Registration" at bounding box center [1265, 457] width 111 height 27
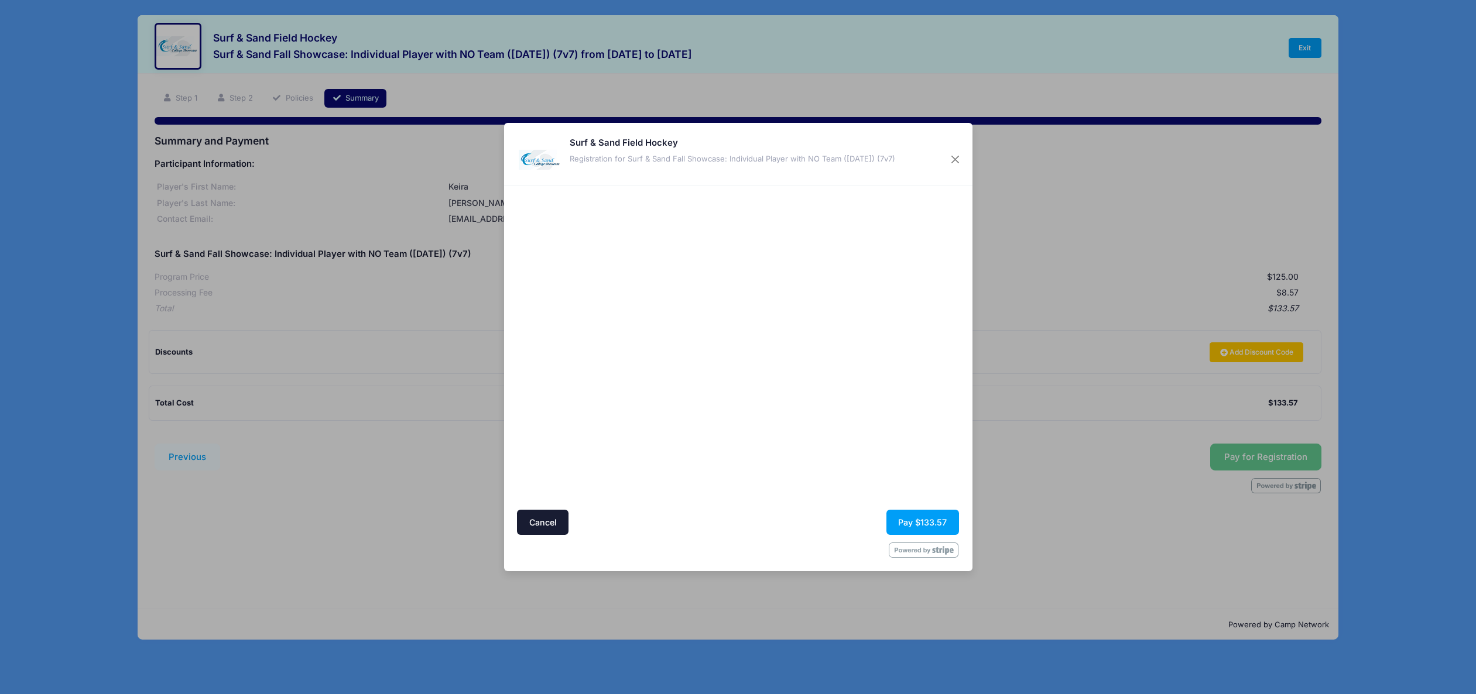
click at [830, 403] on div at bounding box center [850, 347] width 215 height 313
click at [911, 522] on button "Pay $133.57" at bounding box center [922, 522] width 73 height 25
